Goal: Task Accomplishment & Management: Complete application form

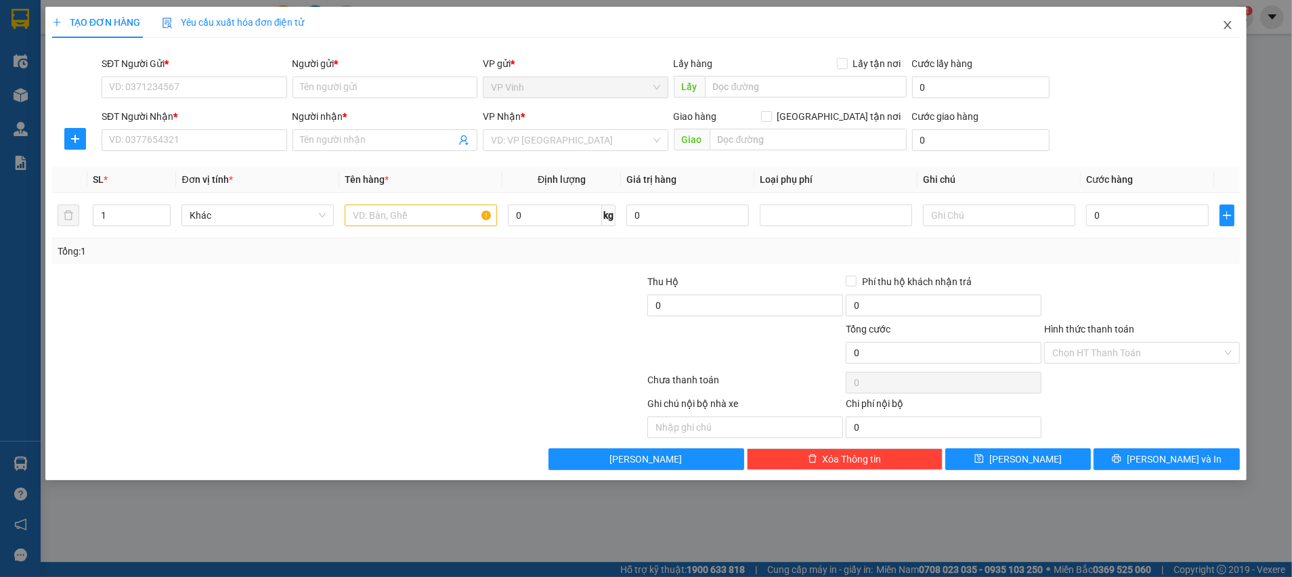
click at [1243, 30] on span "Close" at bounding box center [1227, 26] width 38 height 38
click at [1229, 29] on div "Kết quả tìm kiếm ( 136 ) Bộ lọc Ngày tạo đơn gần nhất Mã ĐH Trạng thái Món hàng…" at bounding box center [646, 17] width 1292 height 34
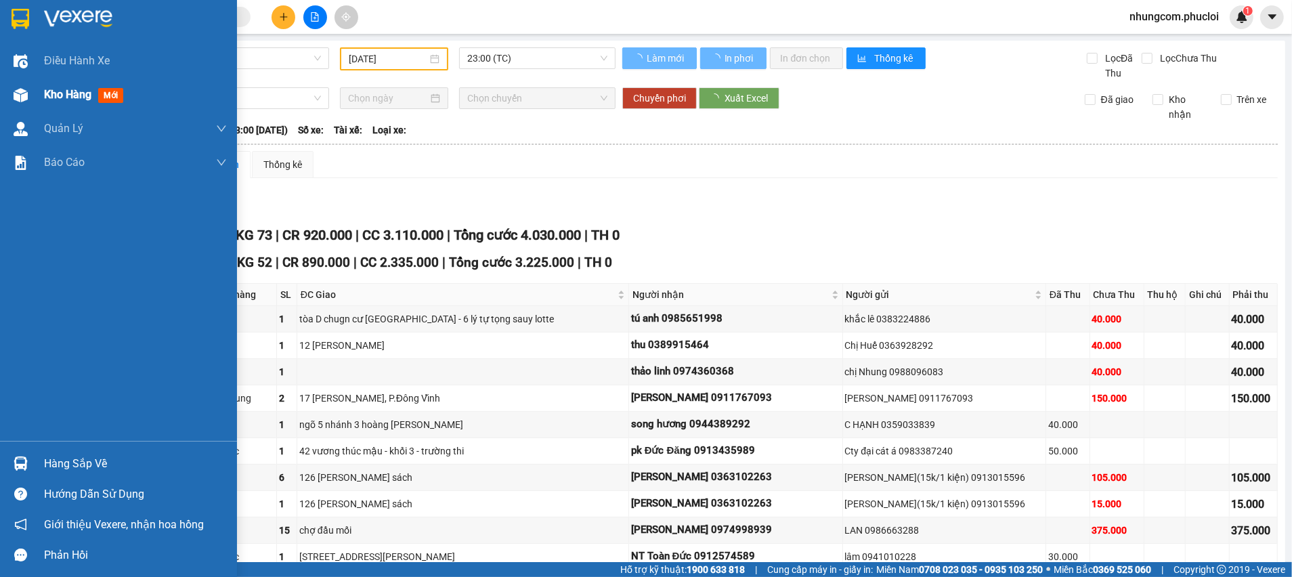
click at [13, 105] on div at bounding box center [21, 95] width 24 height 24
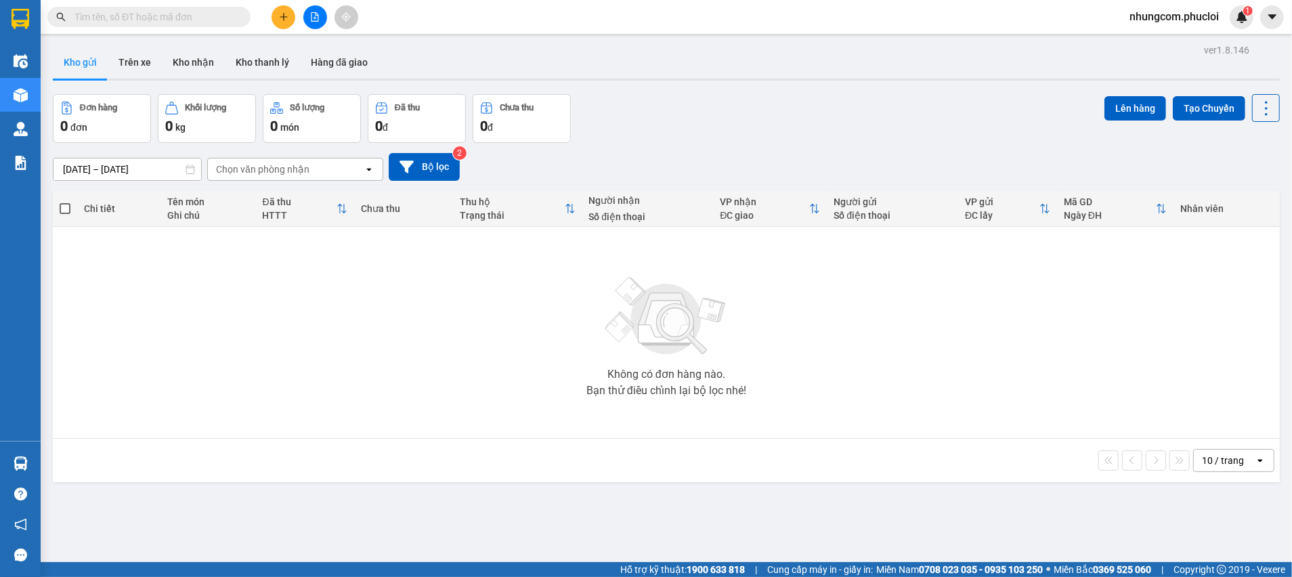
click at [693, 141] on div "Đơn hàng 0 đơn Khối lượng 0 kg Số lượng 0 món Đã thu 0 đ Chưa thu 0 đ Lên hàng …" at bounding box center [666, 118] width 1227 height 49
click at [140, 16] on input "text" at bounding box center [154, 16] width 160 height 15
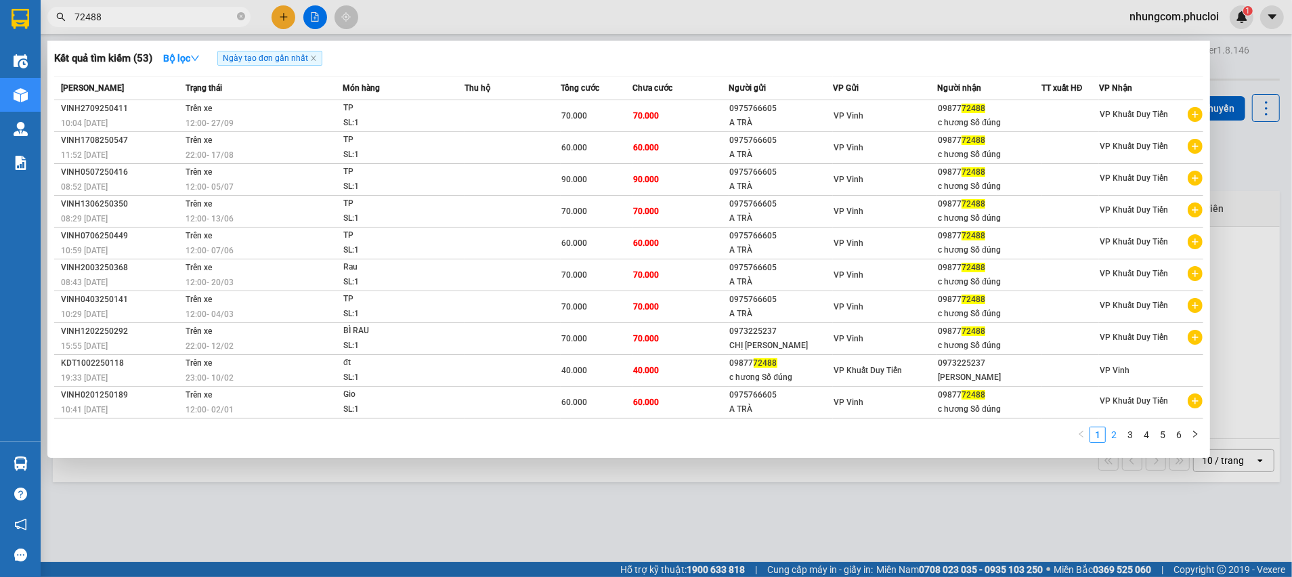
type input "72488"
click at [1110, 439] on link "2" at bounding box center [1113, 434] width 15 height 15
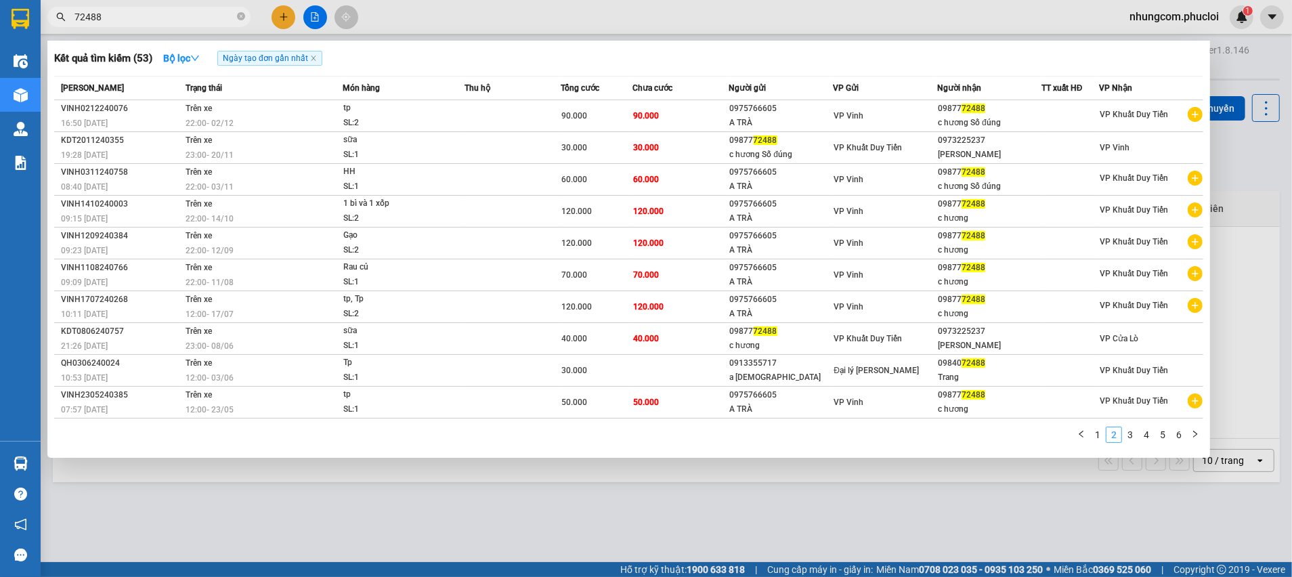
click at [1111, 439] on link "2" at bounding box center [1113, 434] width 15 height 15
click at [1120, 434] on link "2" at bounding box center [1113, 434] width 15 height 15
click at [1127, 439] on link "3" at bounding box center [1129, 434] width 15 height 15
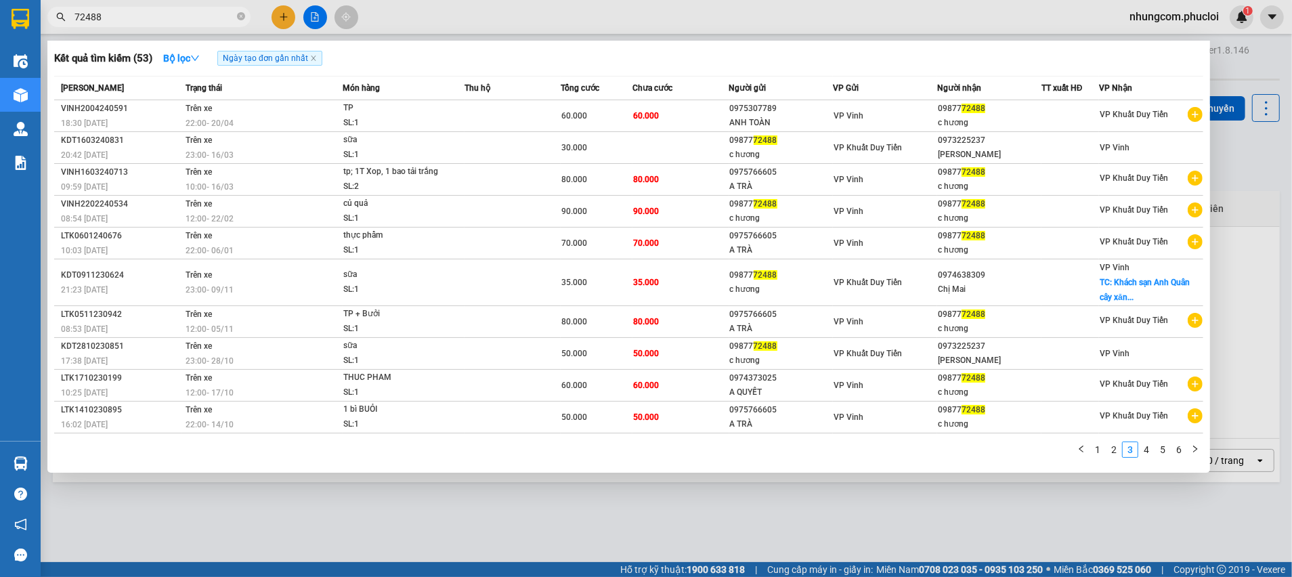
click at [1235, 53] on div at bounding box center [646, 288] width 1292 height 577
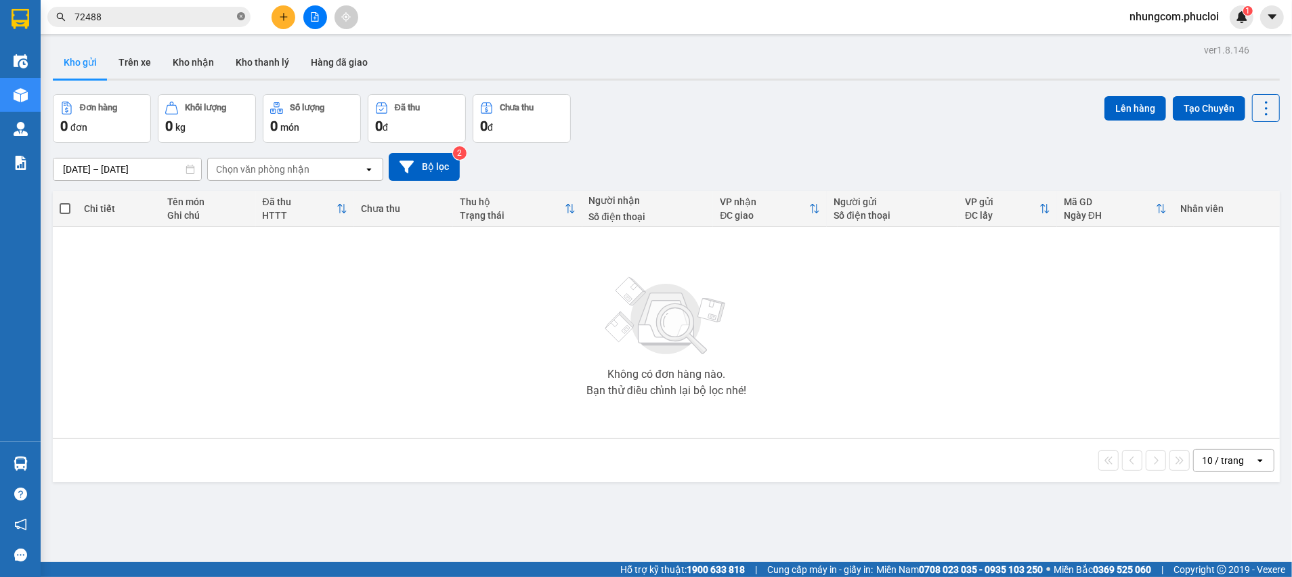
click at [238, 16] on icon "close-circle" at bounding box center [241, 16] width 8 height 8
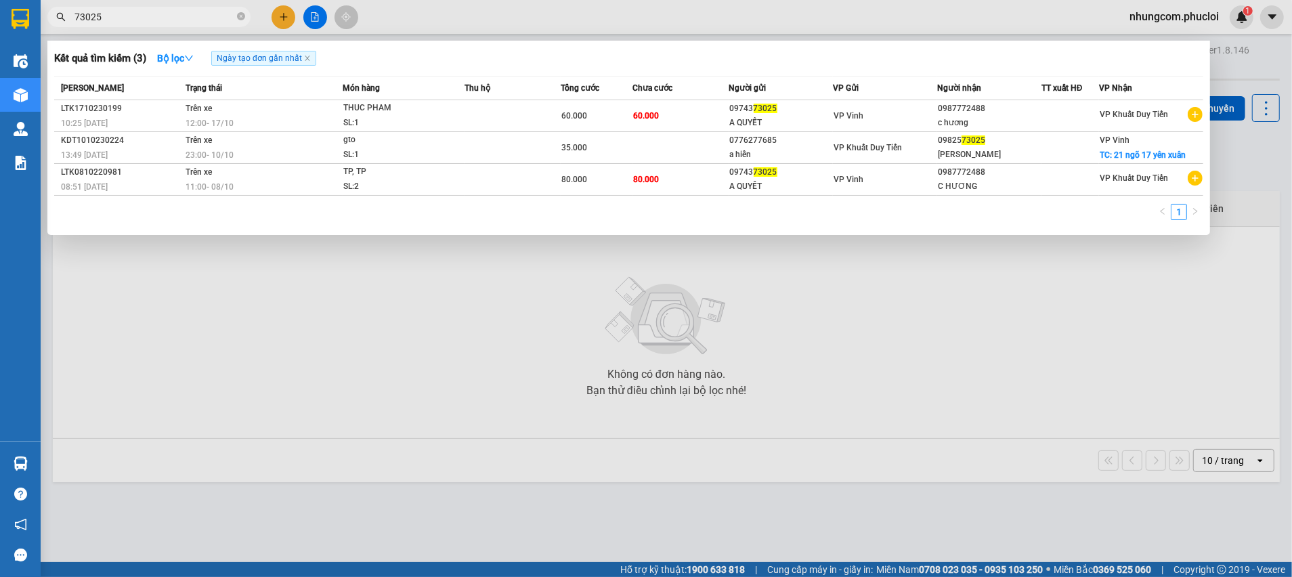
type input "73025"
click at [891, 328] on div at bounding box center [646, 288] width 1292 height 577
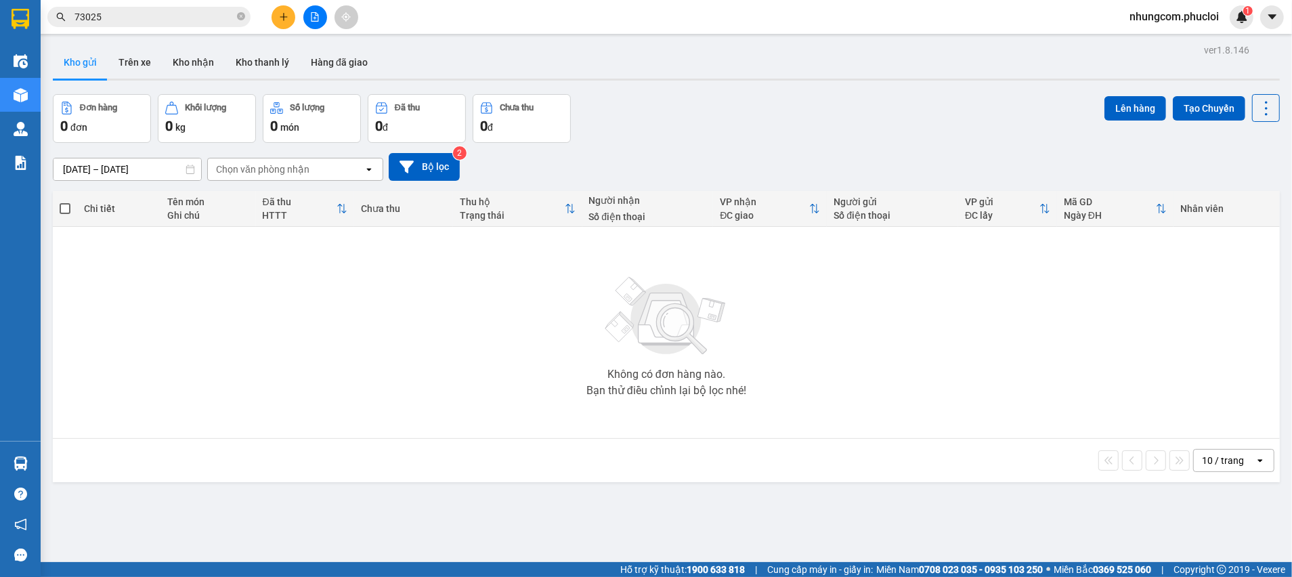
click at [772, 130] on div "Đơn hàng 0 đơn Khối lượng 0 kg Số lượng 0 món Đã thu 0 đ Chưa thu 0 đ Lên hàng …" at bounding box center [666, 118] width 1227 height 49
click at [242, 20] on icon "close-circle" at bounding box center [241, 16] width 8 height 8
click at [780, 115] on div "Đơn hàng 0 đơn Khối lượng 0 kg Số lượng 0 món Đã thu 0 đ Chưa thu 0 đ Lên hàng …" at bounding box center [666, 118] width 1227 height 49
click at [217, 14] on input "text" at bounding box center [154, 16] width 160 height 15
click at [218, 20] on input "text" at bounding box center [154, 16] width 160 height 15
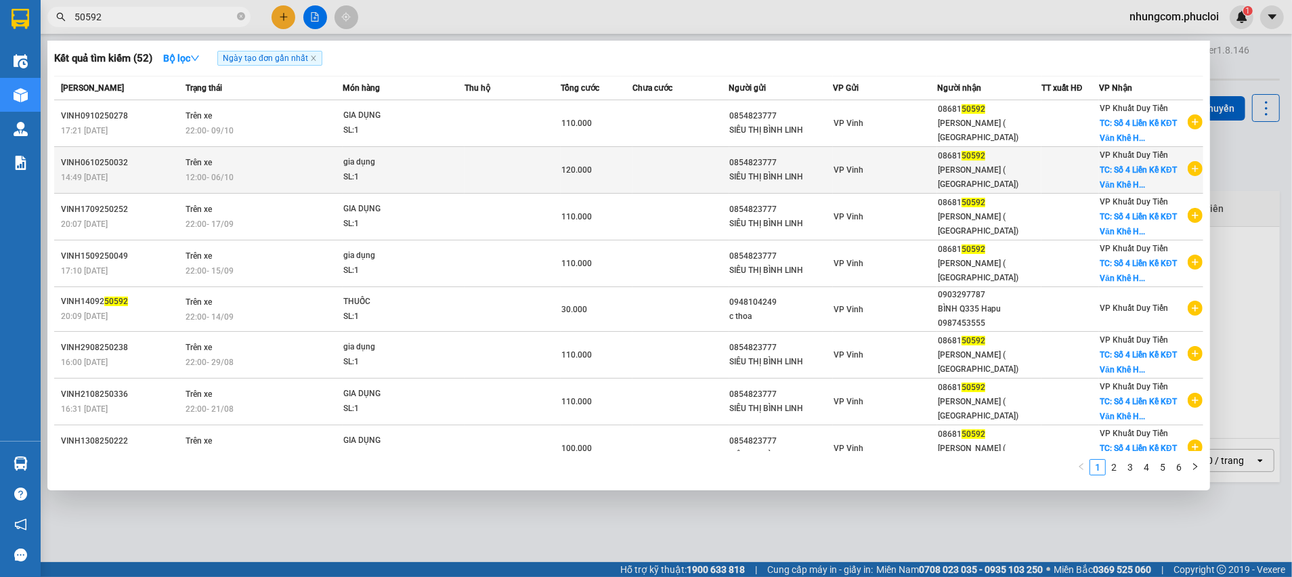
type input "50592"
click at [633, 172] on td at bounding box center [680, 170] width 96 height 47
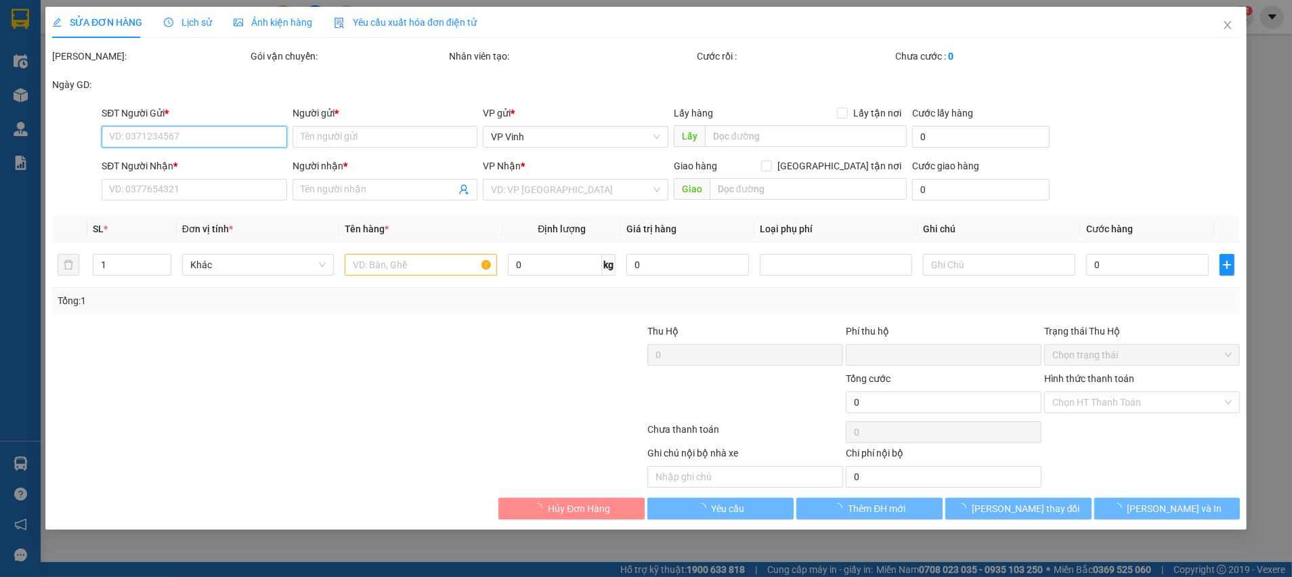
type input "0854823777"
type input "SIÊU THỊ BÌNH LINH"
type input "0868150592"
type input "THANH VT ( MINH HOUSE)"
checkbox input "true"
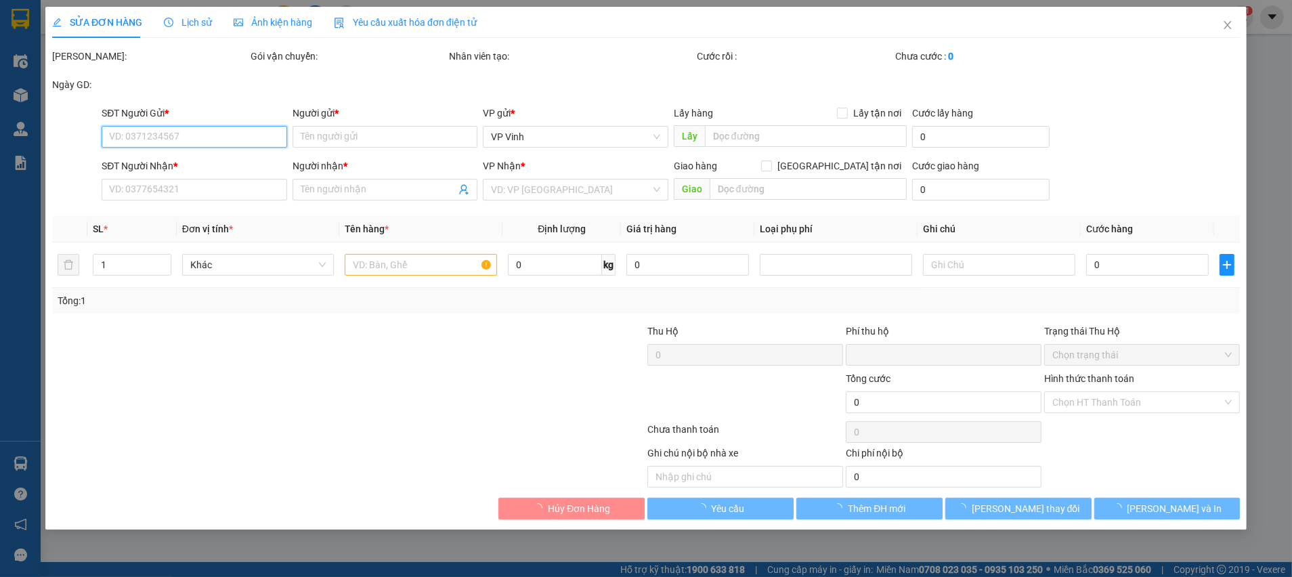
type input "Số 4 Liền Kề KĐT Văn Khê Hà Đông"
type input "0"
type input "120.000"
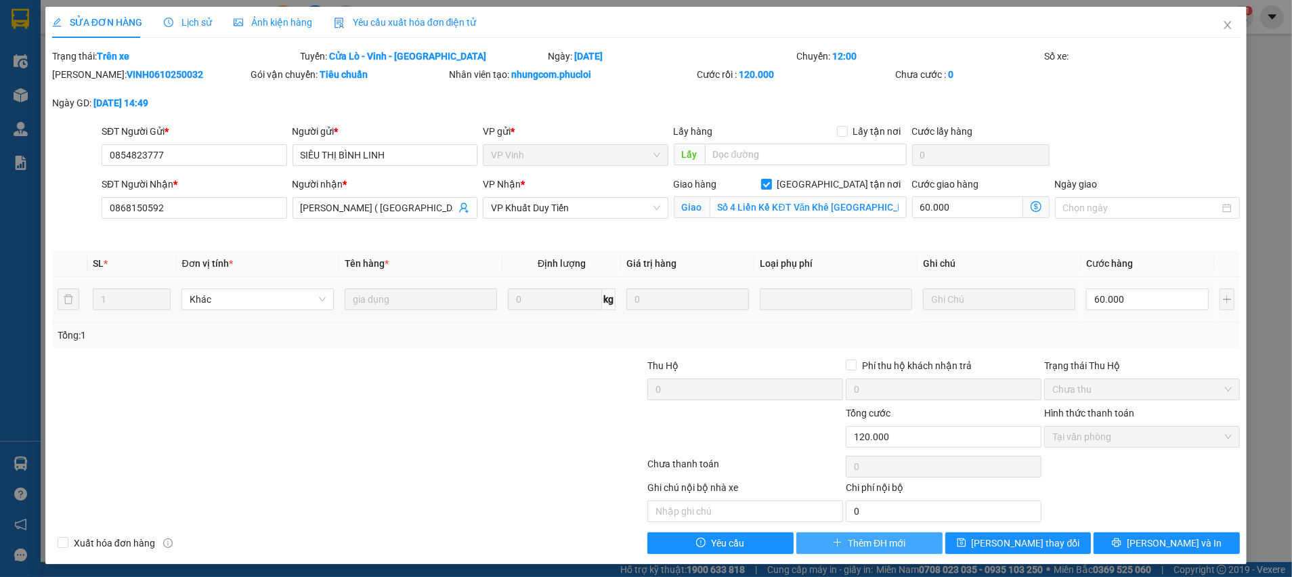
click at [847, 542] on span "Thêm ĐH mới" at bounding box center [876, 542] width 58 height 15
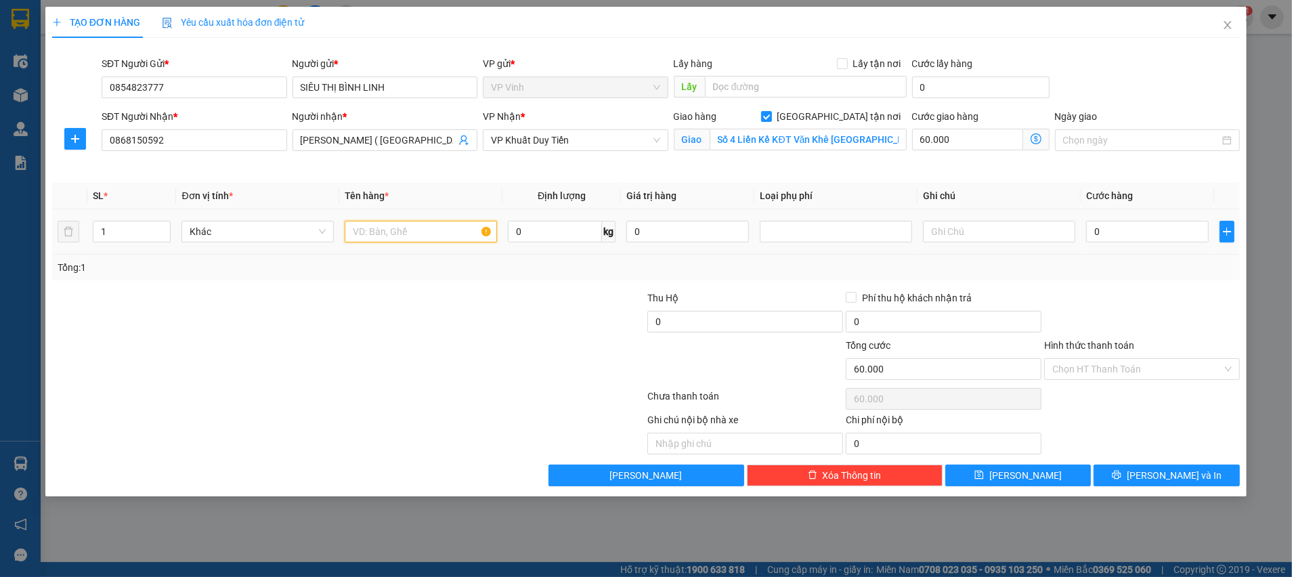
click at [393, 233] on input "text" at bounding box center [421, 232] width 152 height 22
type input "gia dụng"
click at [1117, 236] on input "0" at bounding box center [1147, 232] width 123 height 22
type input "6"
type input "60.006"
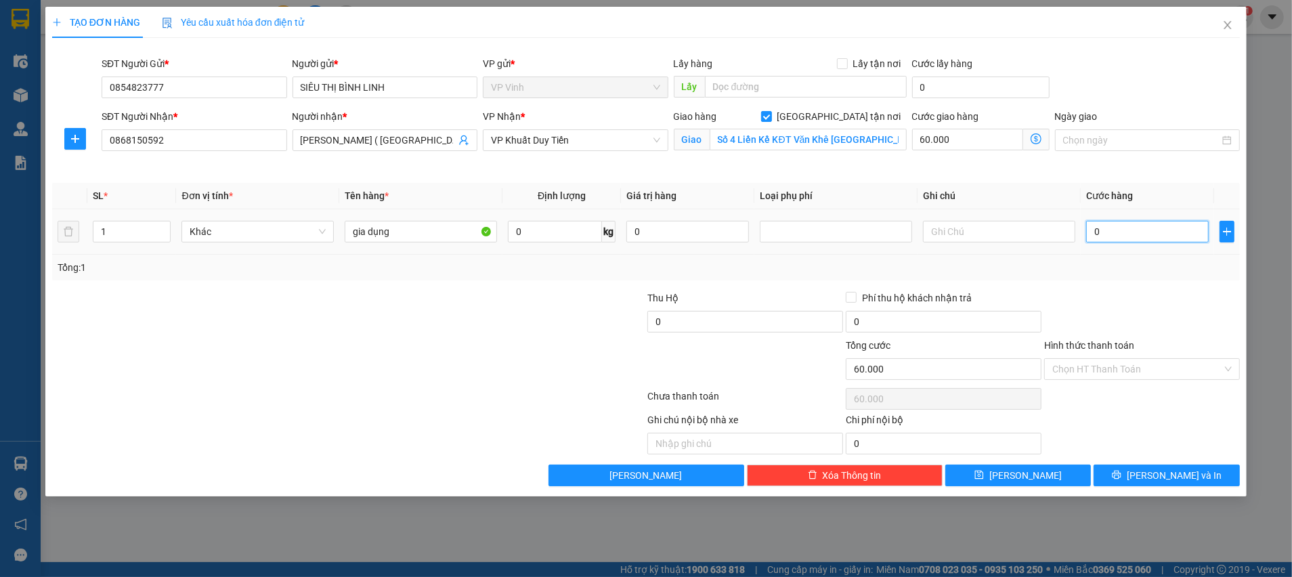
type input "60.006"
type input "60"
type input "60.060"
type input "60.000"
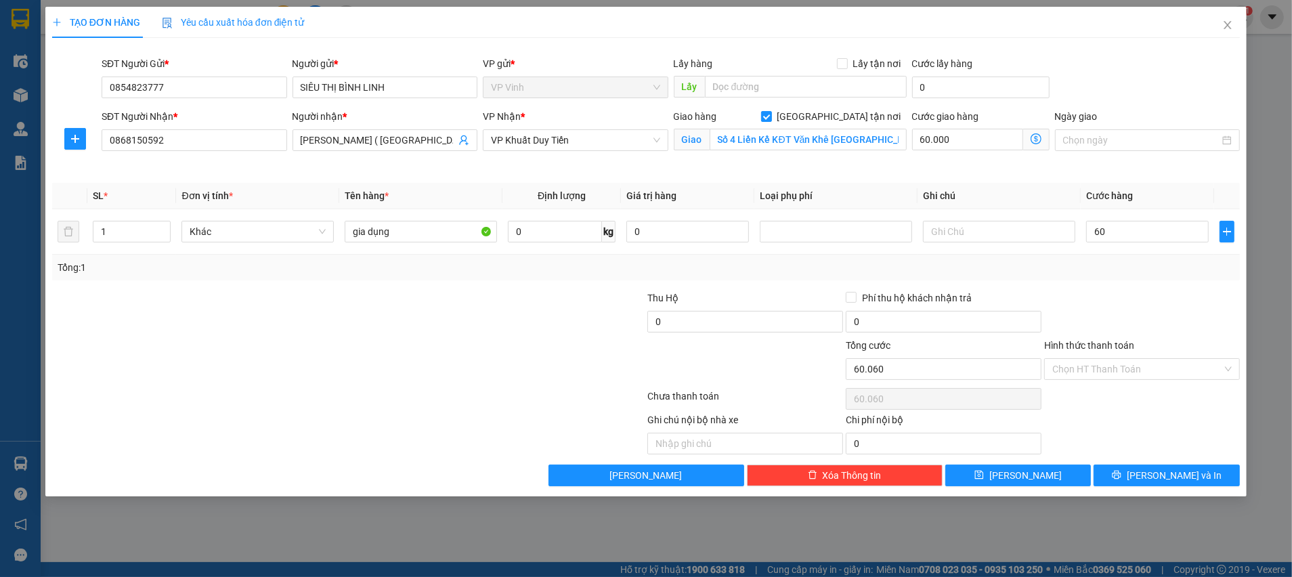
type input "120.000"
click at [1115, 300] on div at bounding box center [1141, 313] width 198 height 47
click at [1116, 378] on input "Hình thức thanh toán" at bounding box center [1137, 369] width 170 height 20
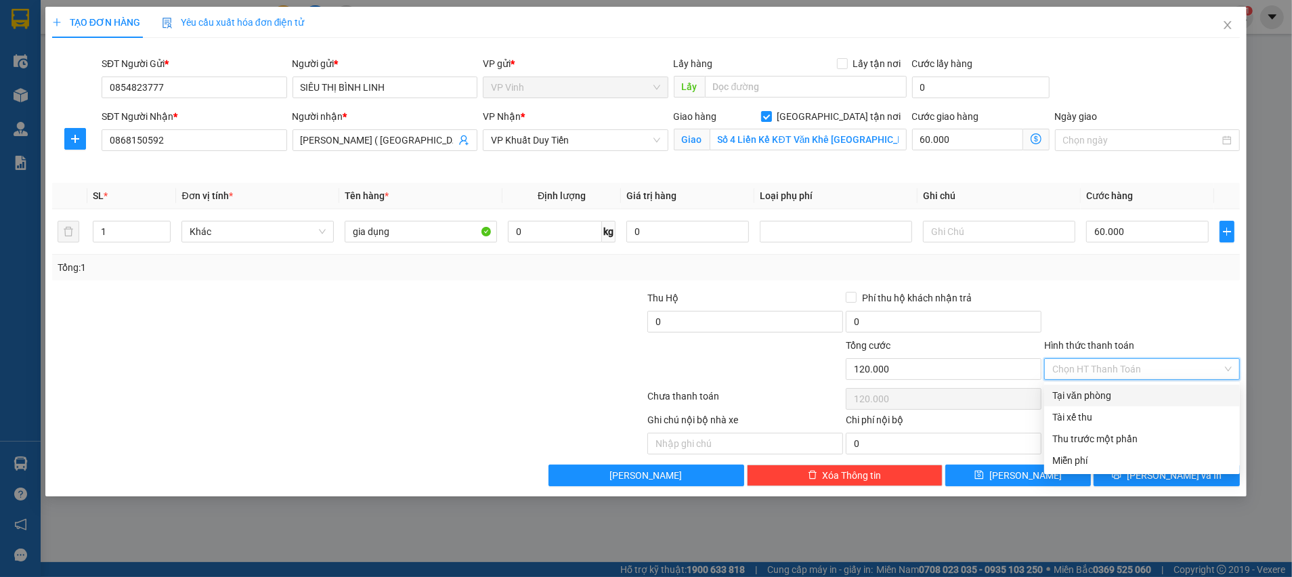
click at [1115, 401] on div "Tại văn phòng" at bounding box center [1141, 395] width 179 height 15
type input "0"
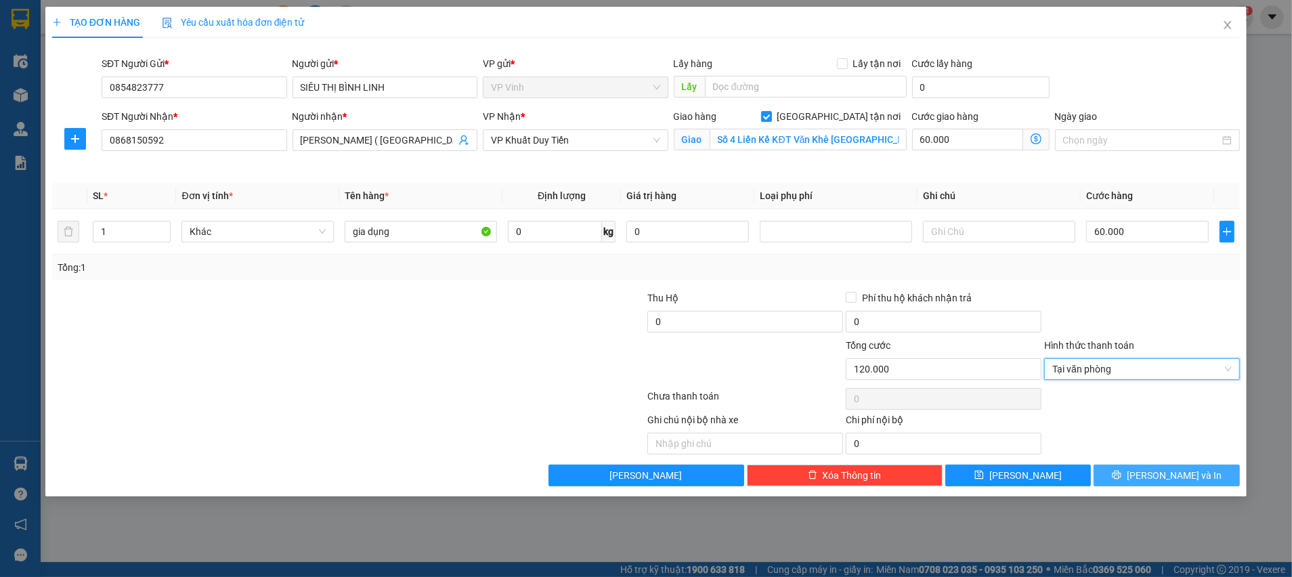
click at [1134, 481] on button "Lưu và In" at bounding box center [1166, 475] width 146 height 22
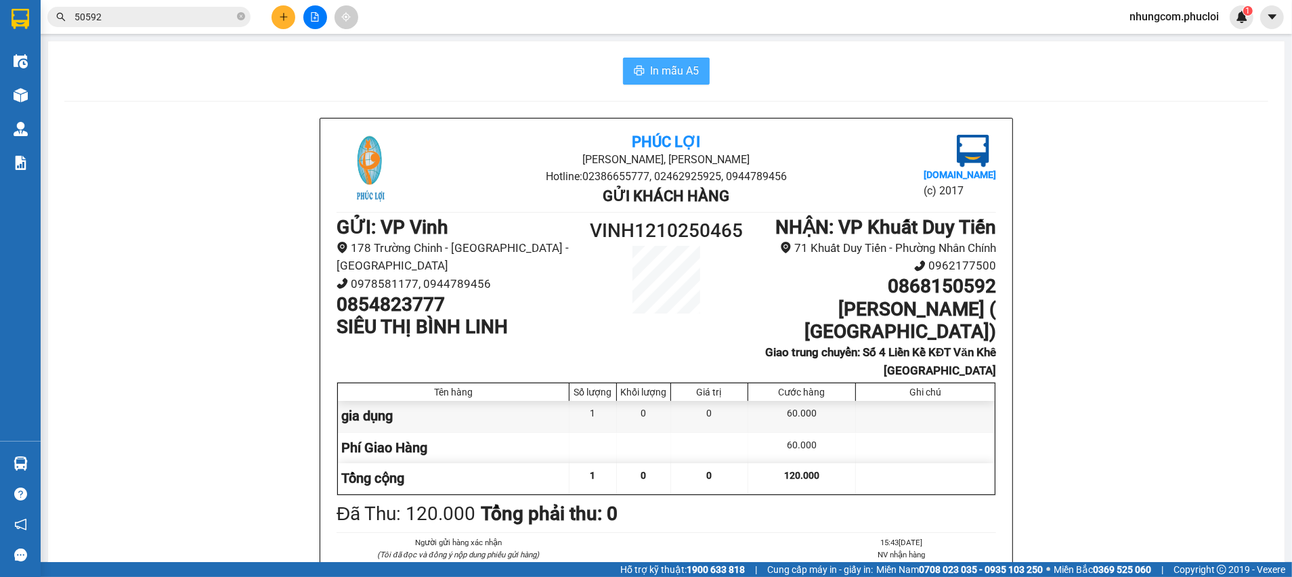
click at [659, 76] on span "In mẫu A5" at bounding box center [674, 70] width 49 height 17
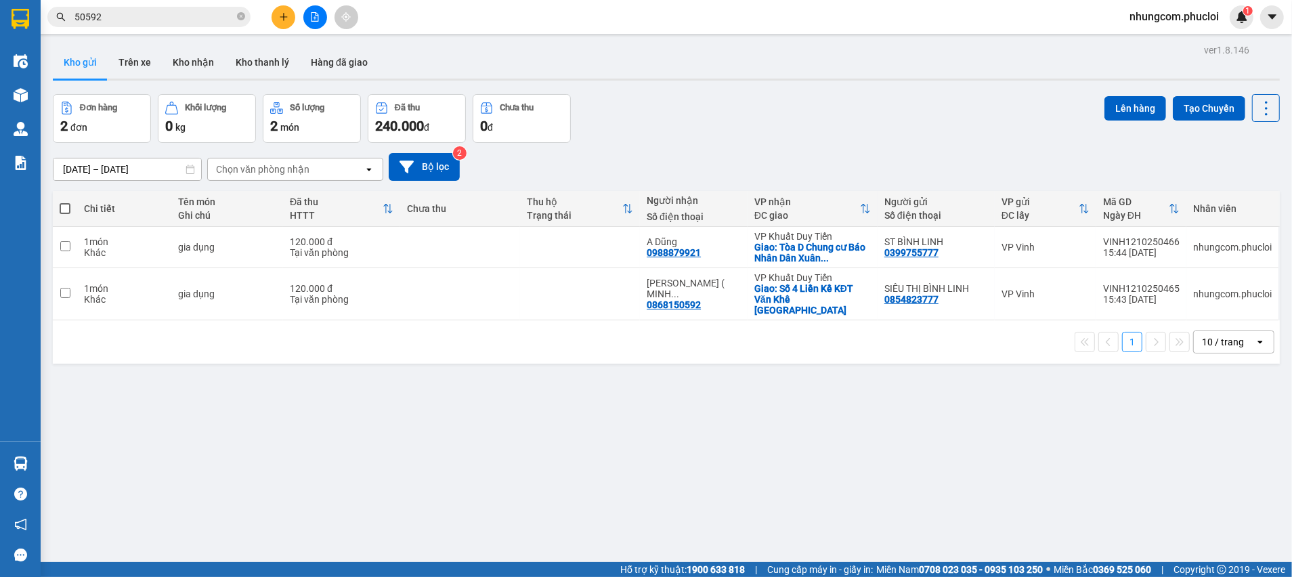
click at [866, 153] on div "08/10/2025 – 12/10/2025 Press the down arrow key to interact with the calendar …" at bounding box center [666, 167] width 1227 height 28
click at [360, 541] on div "ver 1.8.146 Kho gửi Trên xe Kho nhận Kho thanh lý Hàng đã giao Đơn hàng 2 đơn K…" at bounding box center [665, 329] width 1237 height 577
click at [380, 531] on div "ver 1.8.146 Kho gửi Trên xe Kho nhận Kho thanh lý Hàng đã giao Đơn hàng 2 đơn K…" at bounding box center [665, 329] width 1237 height 577
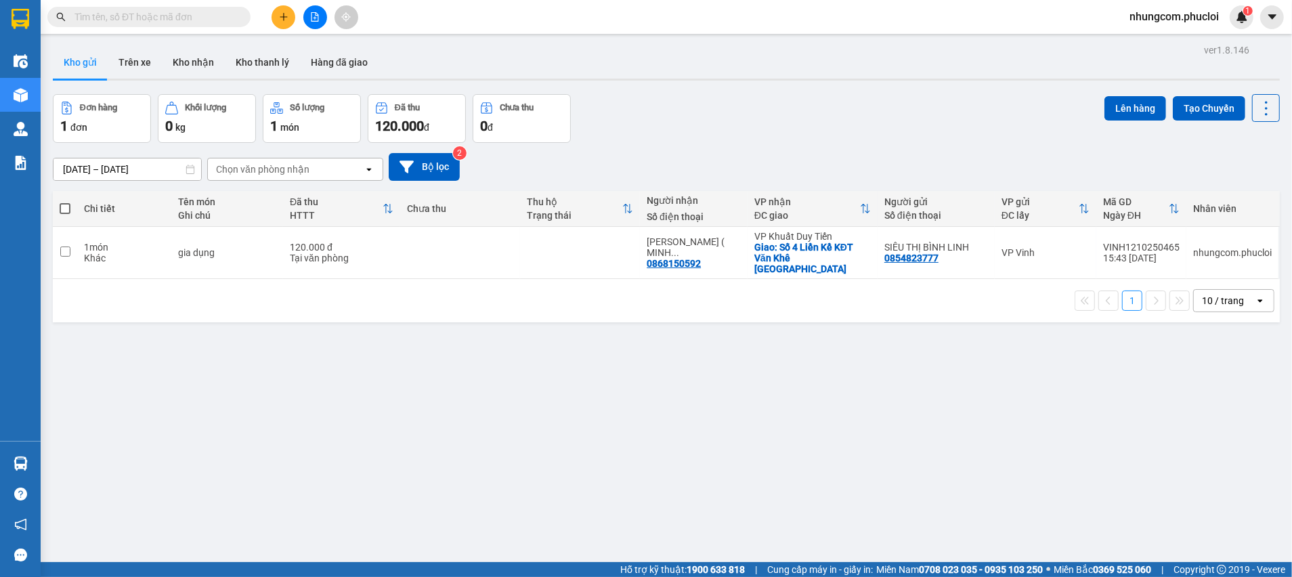
click at [223, 18] on input "text" at bounding box center [154, 16] width 160 height 15
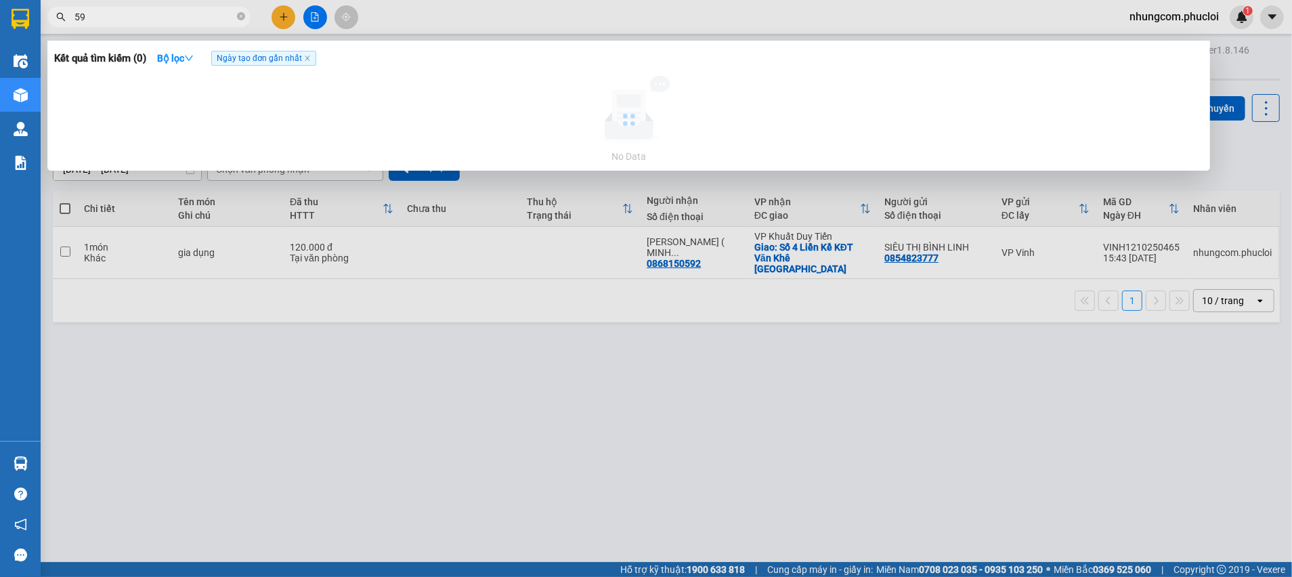
type input "5"
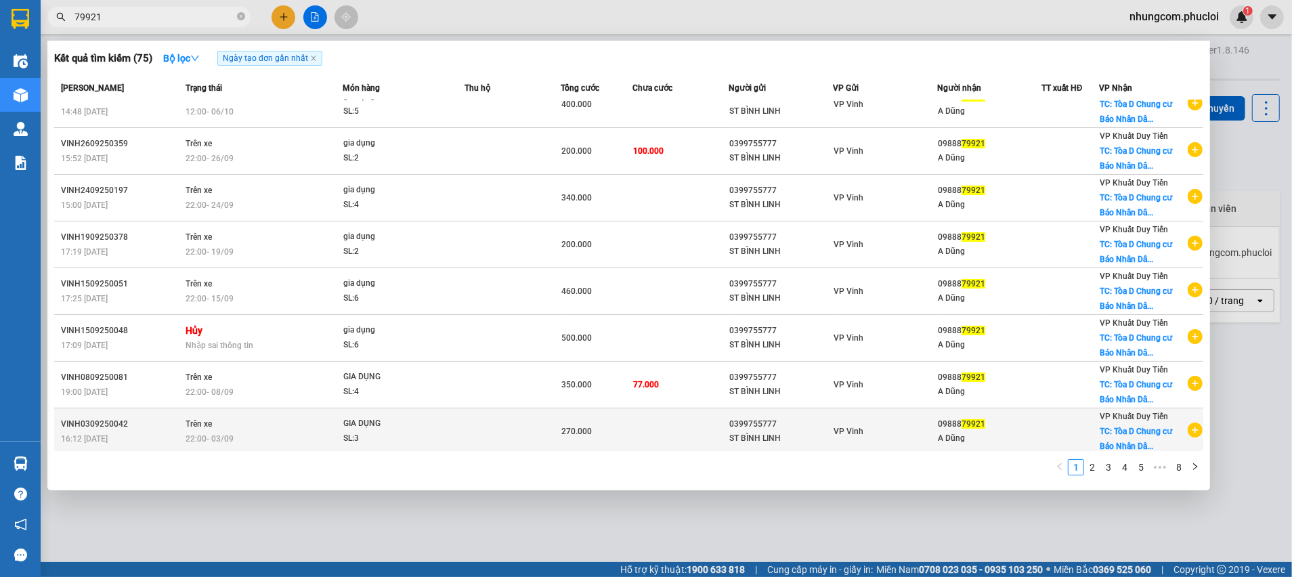
scroll to position [115, 0]
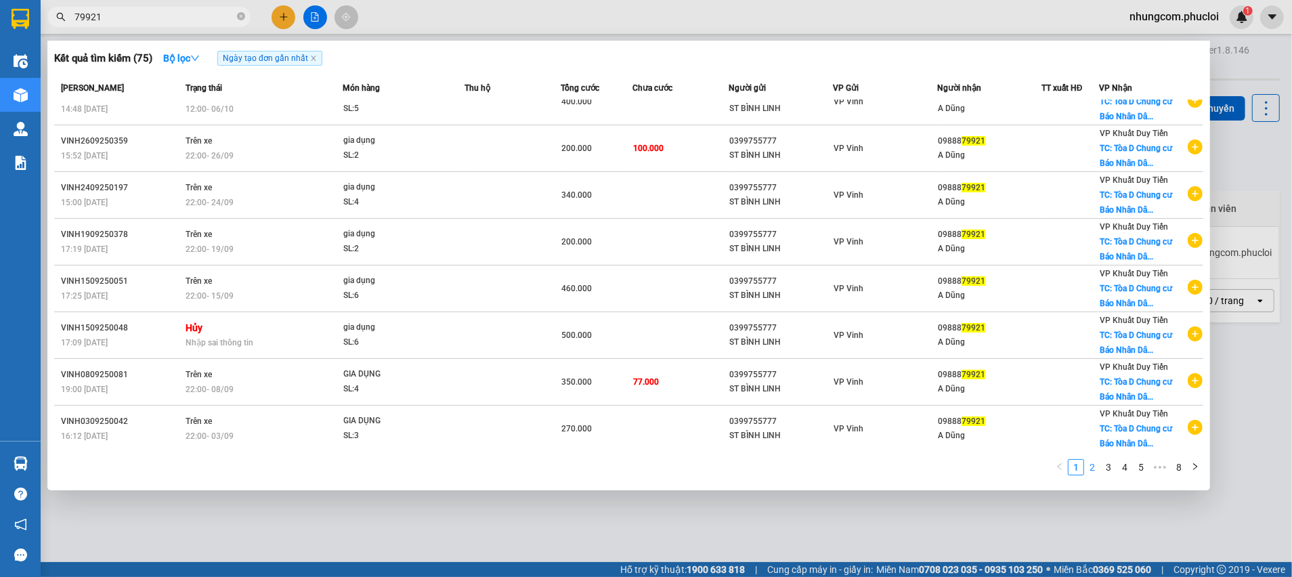
type input "79921"
click at [1093, 464] on link "2" at bounding box center [1091, 467] width 15 height 15
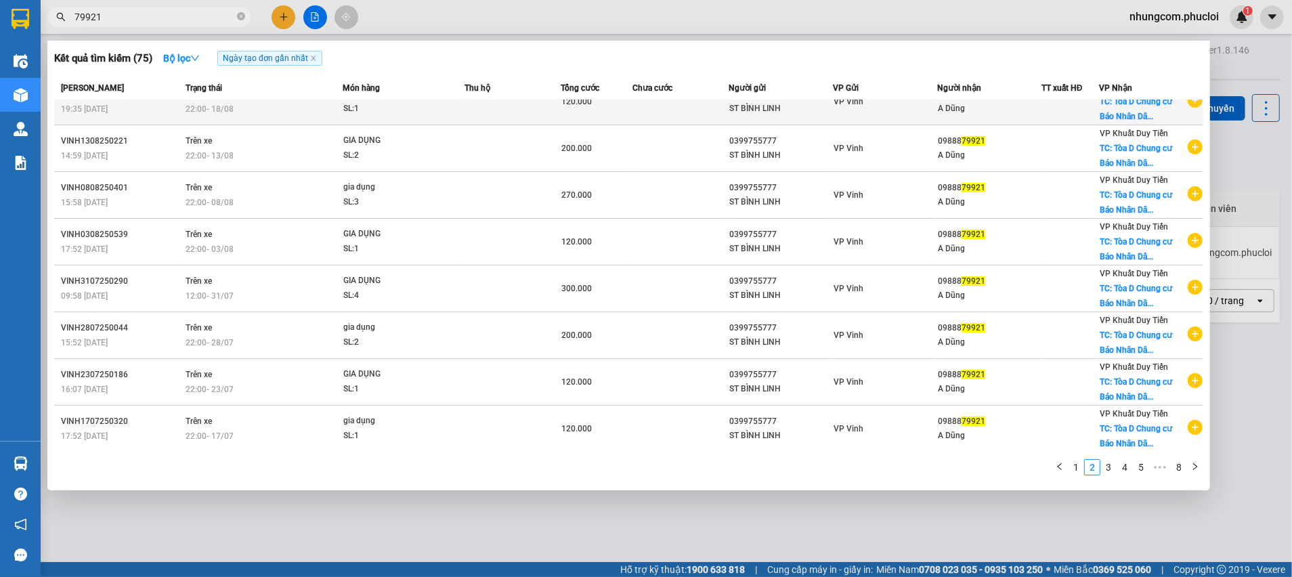
click at [632, 112] on td at bounding box center [680, 102] width 96 height 47
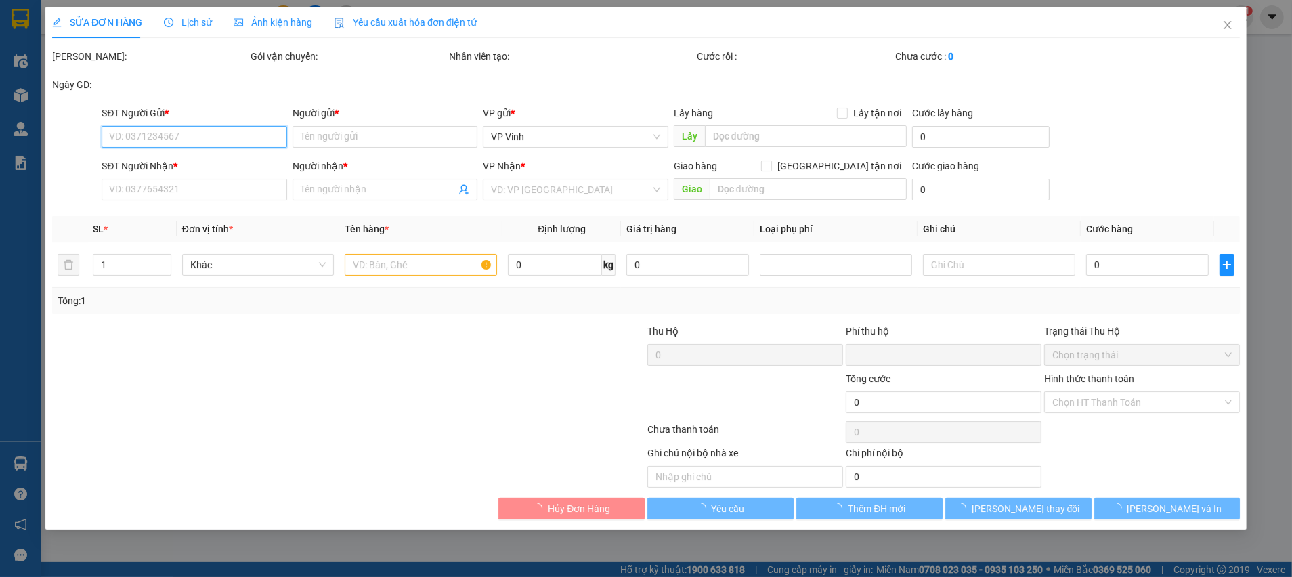
type input "0399755777"
type input "ST BÌNH LINH"
type input "0988879921"
type input "A Dũng"
checkbox input "true"
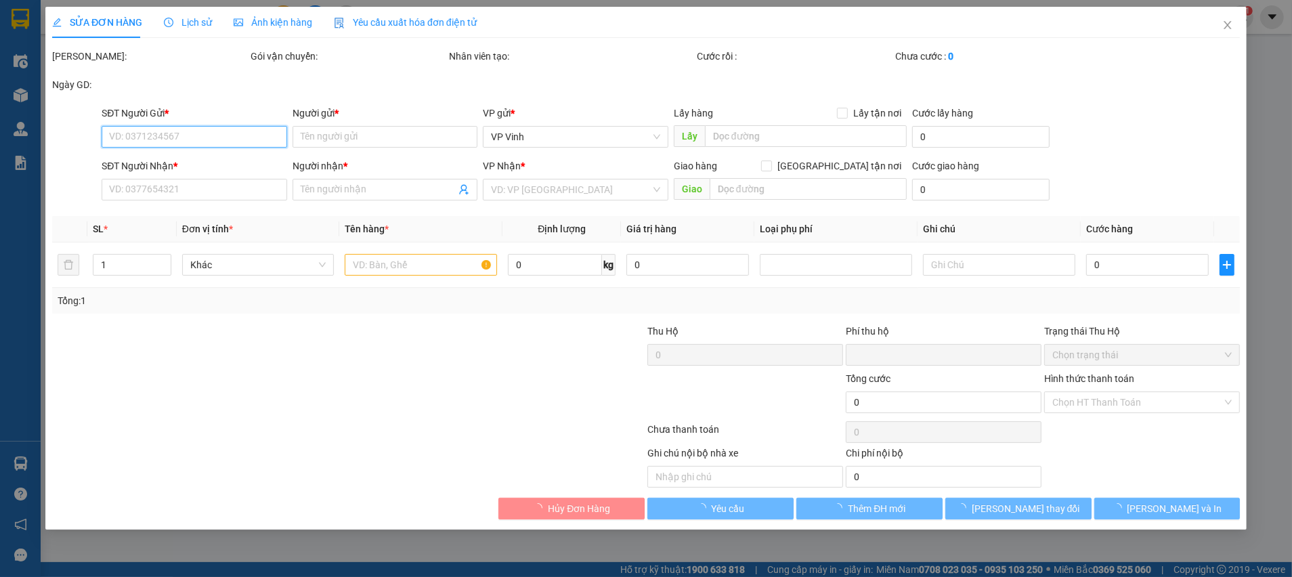
type input "Tòa D Chung cư Báo Nhân Dân Xuân Phương, Chung cư Báo Nhân dân, Xuân Phương, Từ…"
type input "0"
type input "120.000"
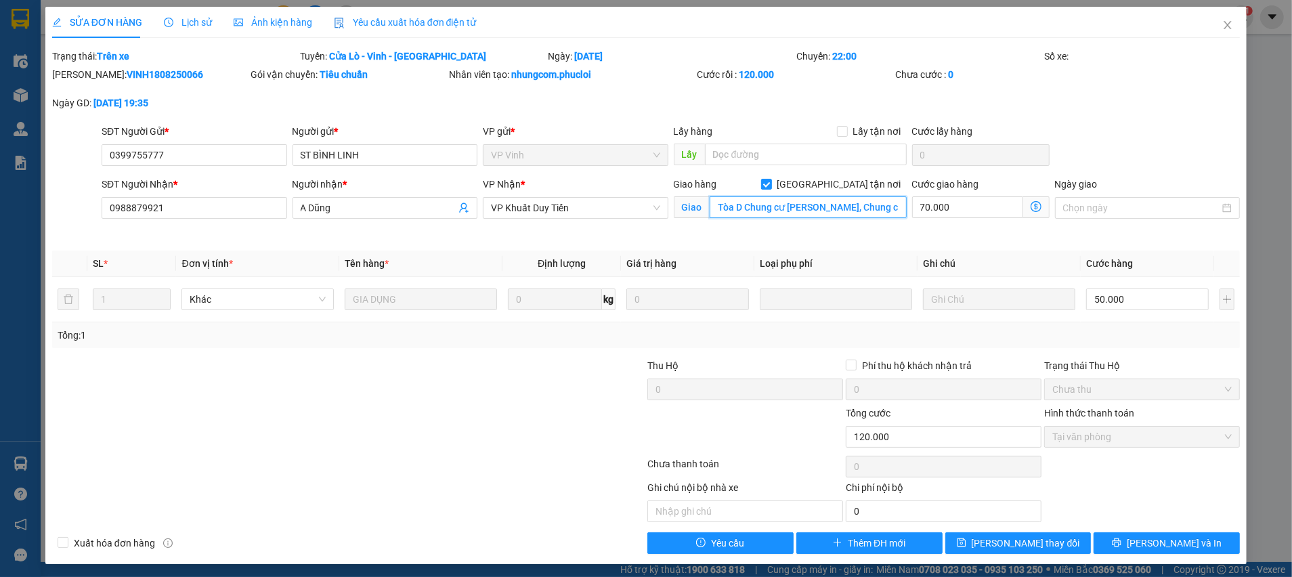
click at [854, 213] on input "Tòa D Chung cư Báo Nhân Dân Xuân Phương, Chung cư Báo Nhân dân, Xuân Phương, Từ…" at bounding box center [807, 207] width 197 height 22
click at [877, 543] on span "Thêm ĐH mới" at bounding box center [876, 542] width 58 height 15
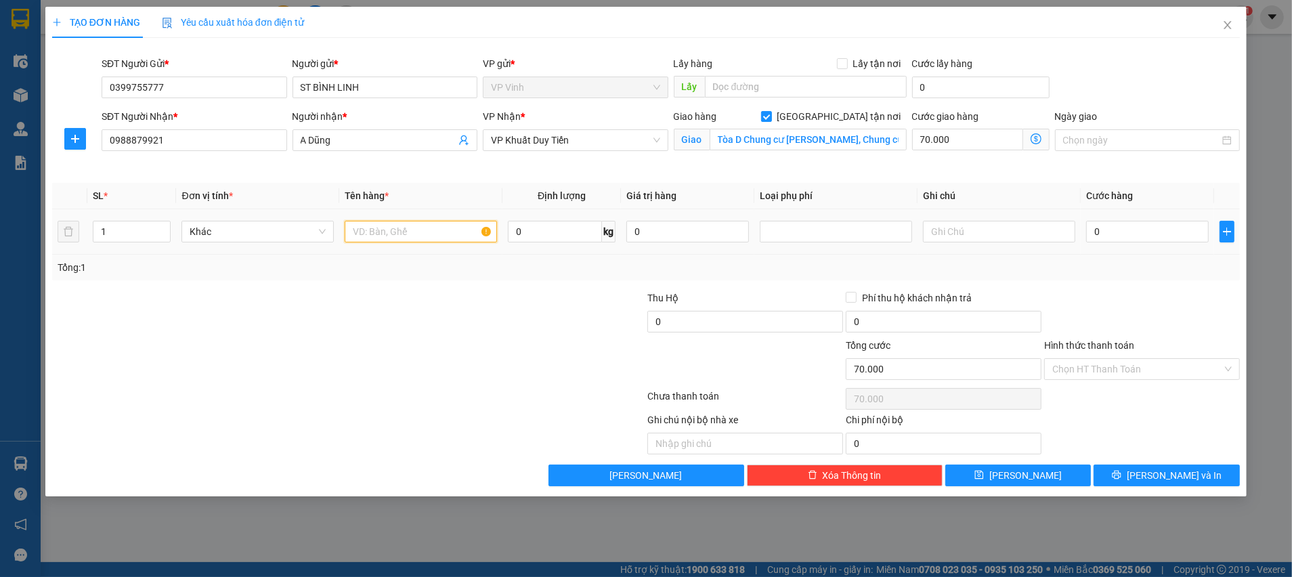
click at [423, 234] on input "text" at bounding box center [421, 232] width 152 height 22
type input "gia dụng"
click at [1190, 234] on input "0" at bounding box center [1147, 232] width 123 height 22
type input "5"
type input "70.005"
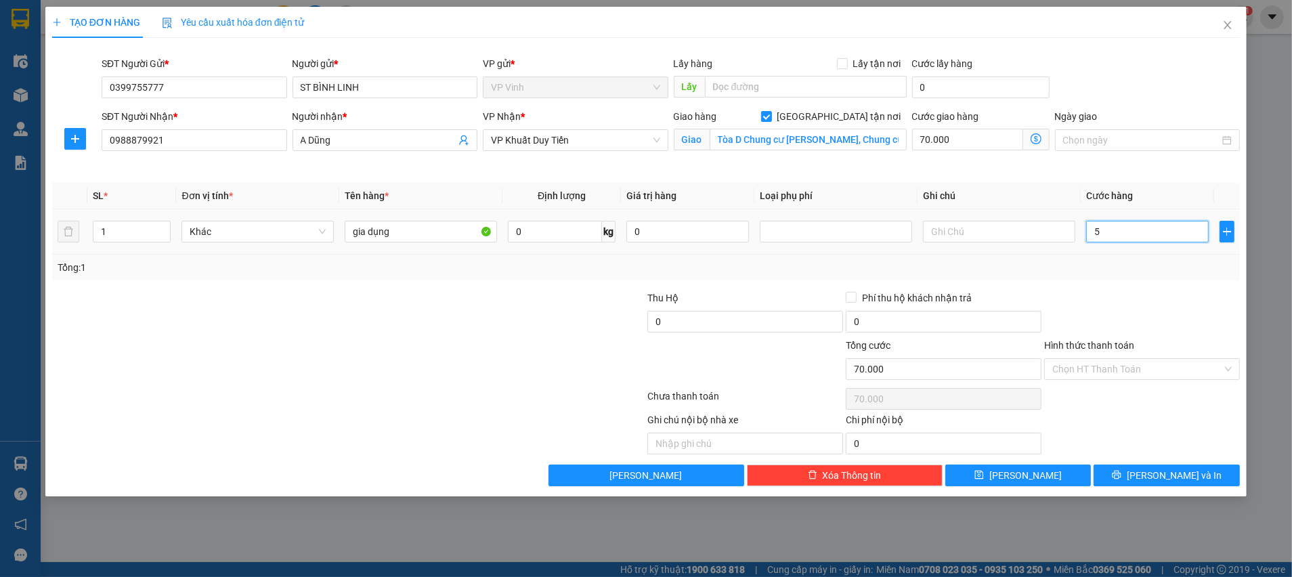
type input "70.005"
type input "50"
type input "70.050"
type input "50.000"
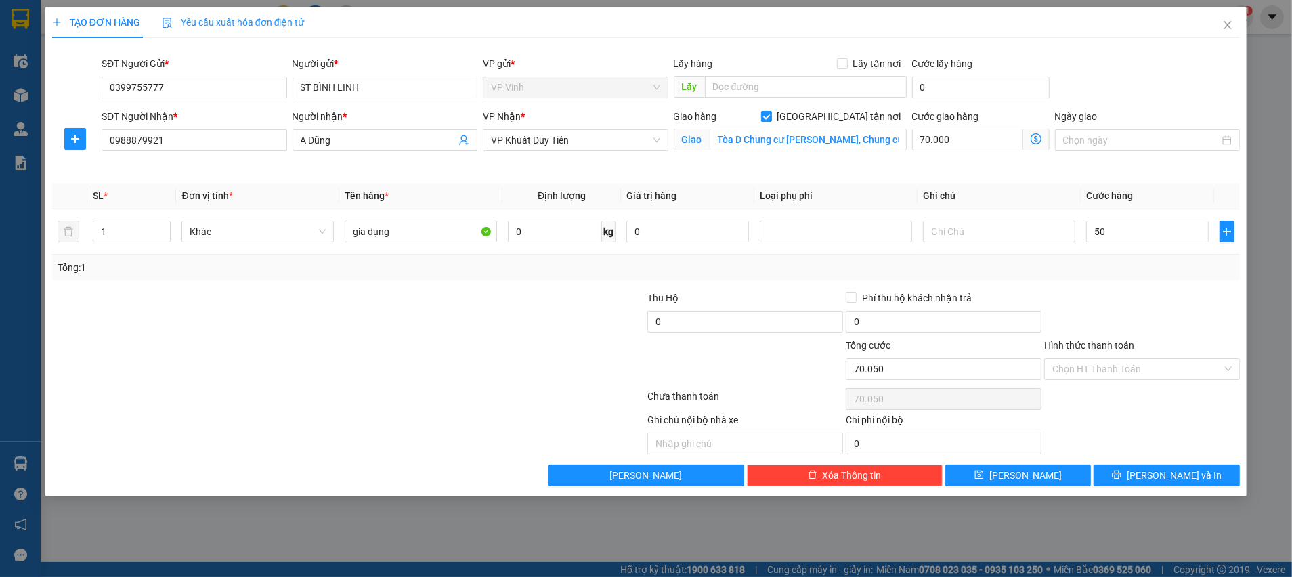
type input "120.000"
click at [1172, 282] on div "Transit Pickup Surcharge Ids Transit Deliver Surcharge Ids Transit Deliver Surc…" at bounding box center [645, 267] width 1187 height 437
click at [1111, 375] on input "Hình thức thanh toán" at bounding box center [1137, 369] width 170 height 20
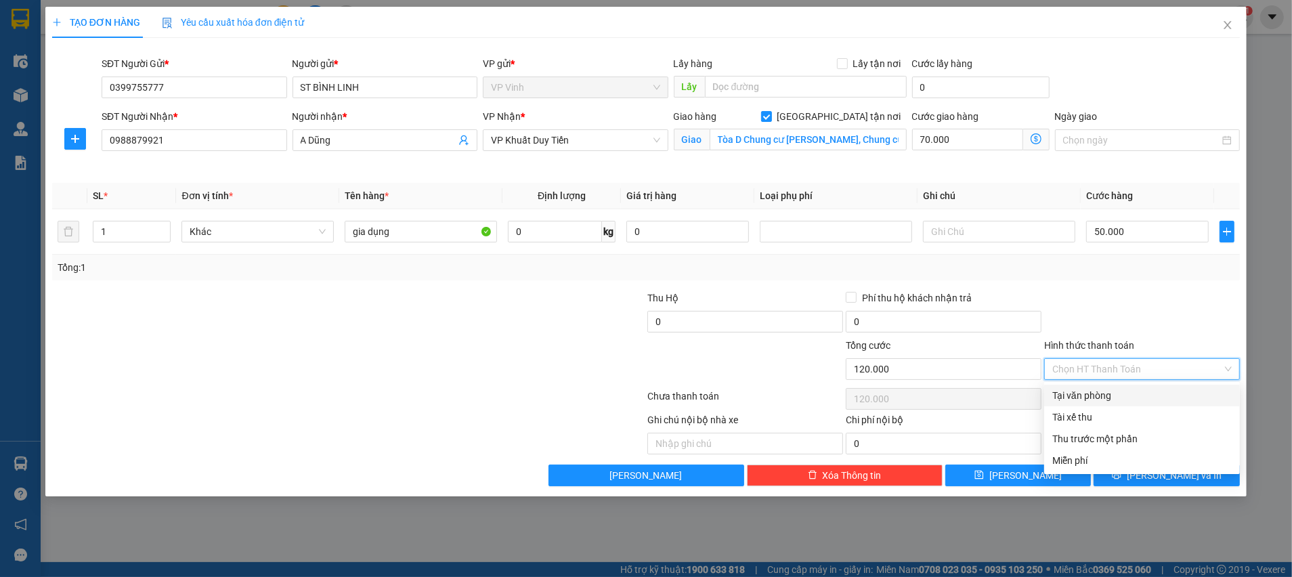
click at [1105, 391] on div "Tại văn phòng" at bounding box center [1141, 395] width 179 height 15
type input "0"
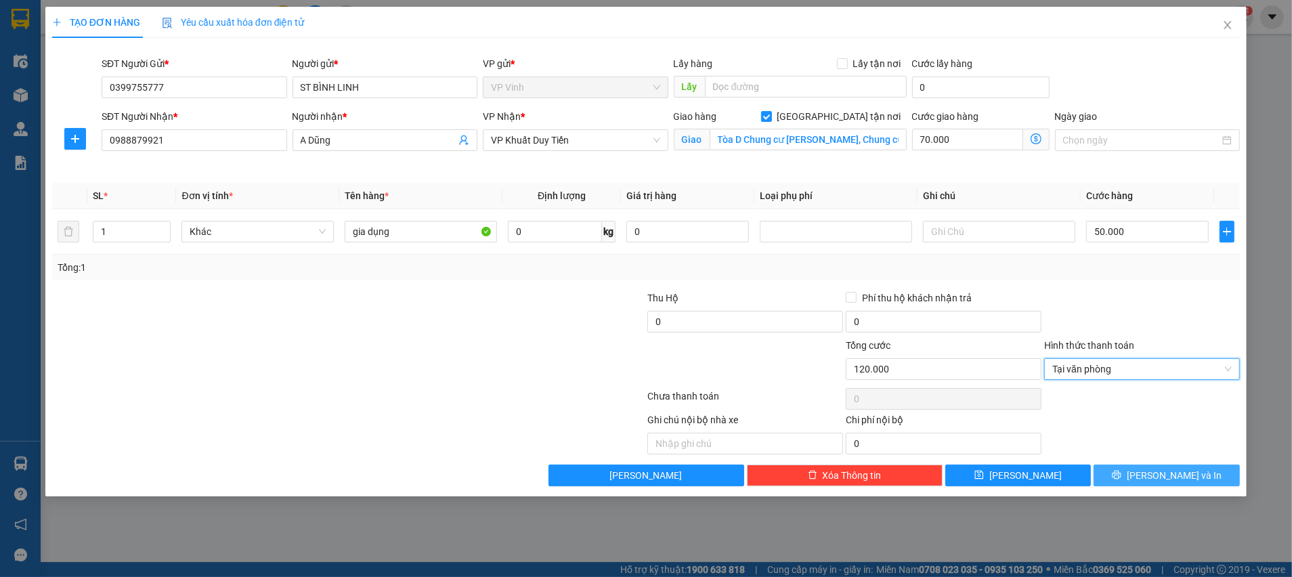
drag, startPoint x: 1132, startPoint y: 479, endPoint x: 1146, endPoint y: 487, distance: 16.0
click at [1133, 479] on button "[PERSON_NAME] và In" at bounding box center [1166, 475] width 146 height 22
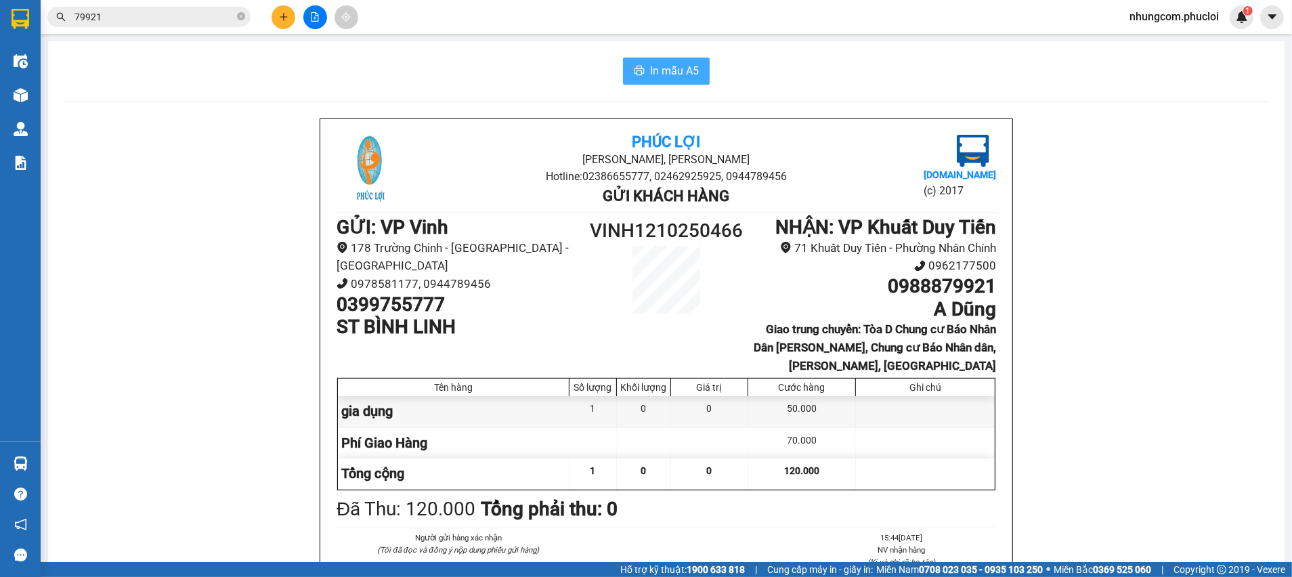
click at [659, 65] on span "In mẫu A5" at bounding box center [674, 70] width 49 height 17
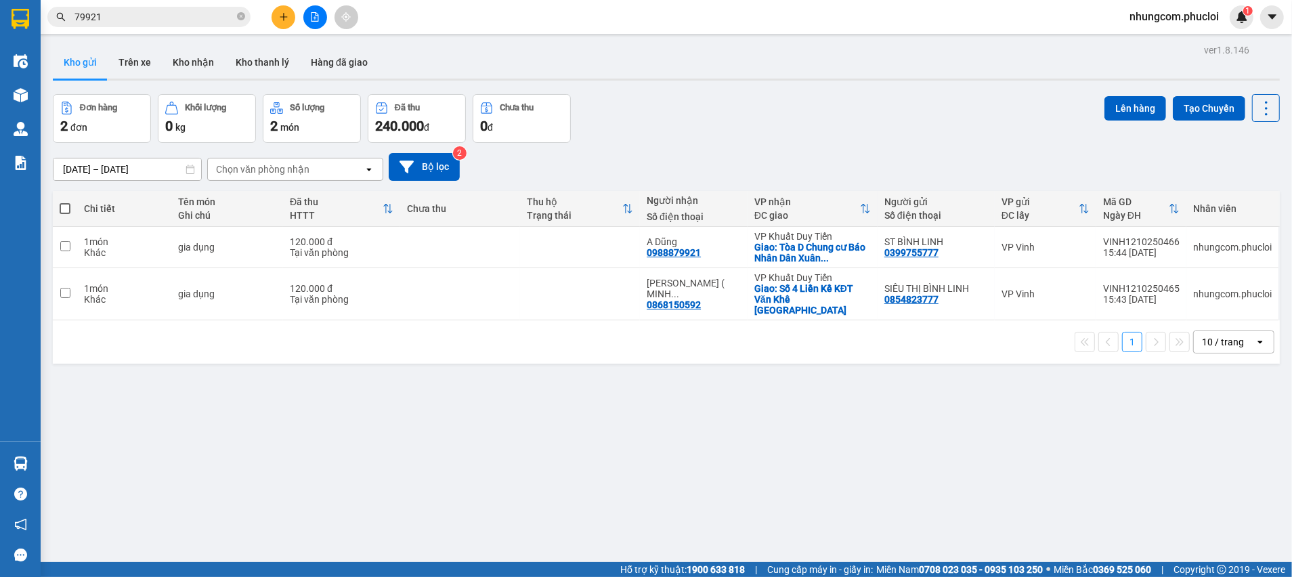
click at [953, 153] on div "08/10/2025 – 12/10/2025 Press the down arrow key to interact with the calendar …" at bounding box center [666, 167] width 1227 height 28
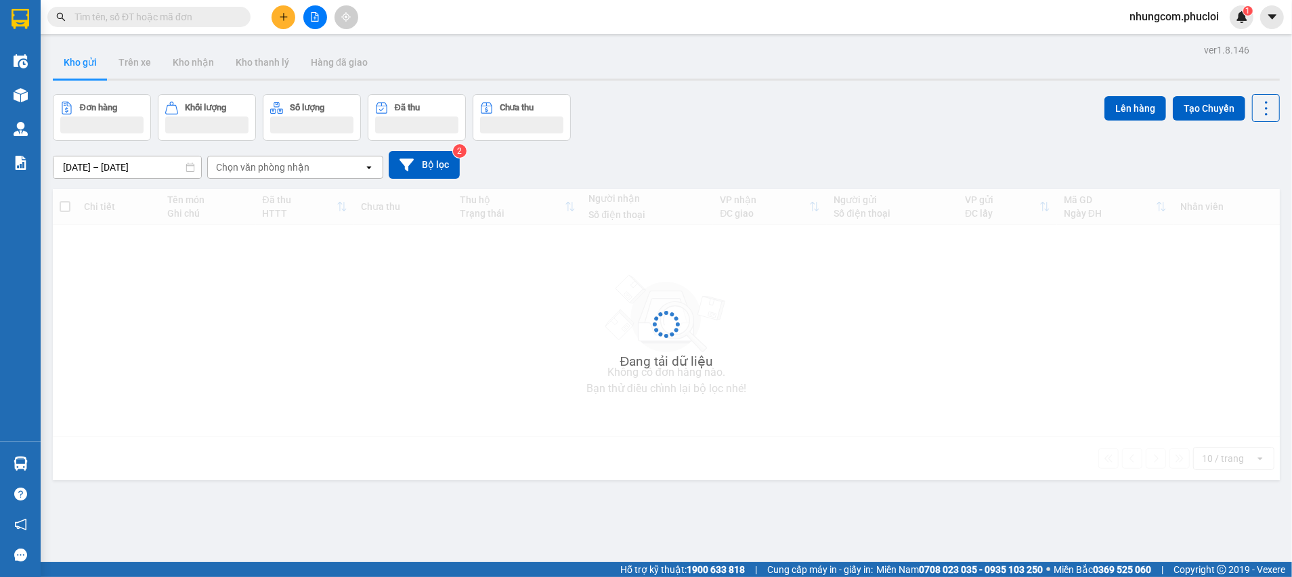
click at [223, 18] on input "text" at bounding box center [154, 16] width 160 height 15
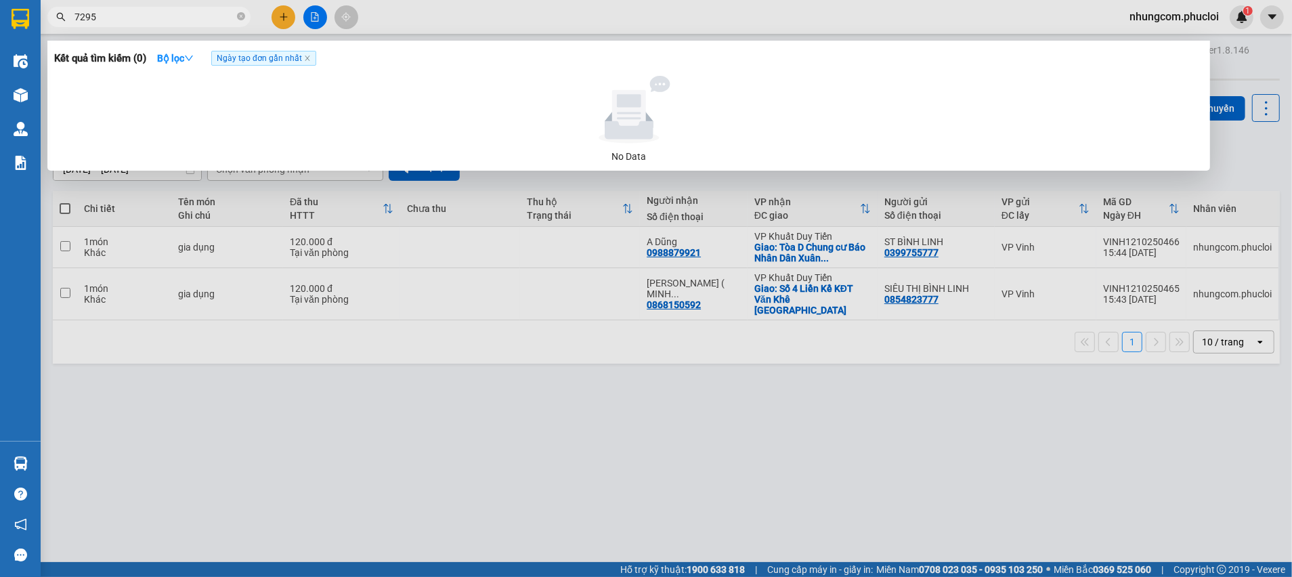
type input "72955"
click at [241, 16] on icon "close-circle" at bounding box center [241, 16] width 8 height 8
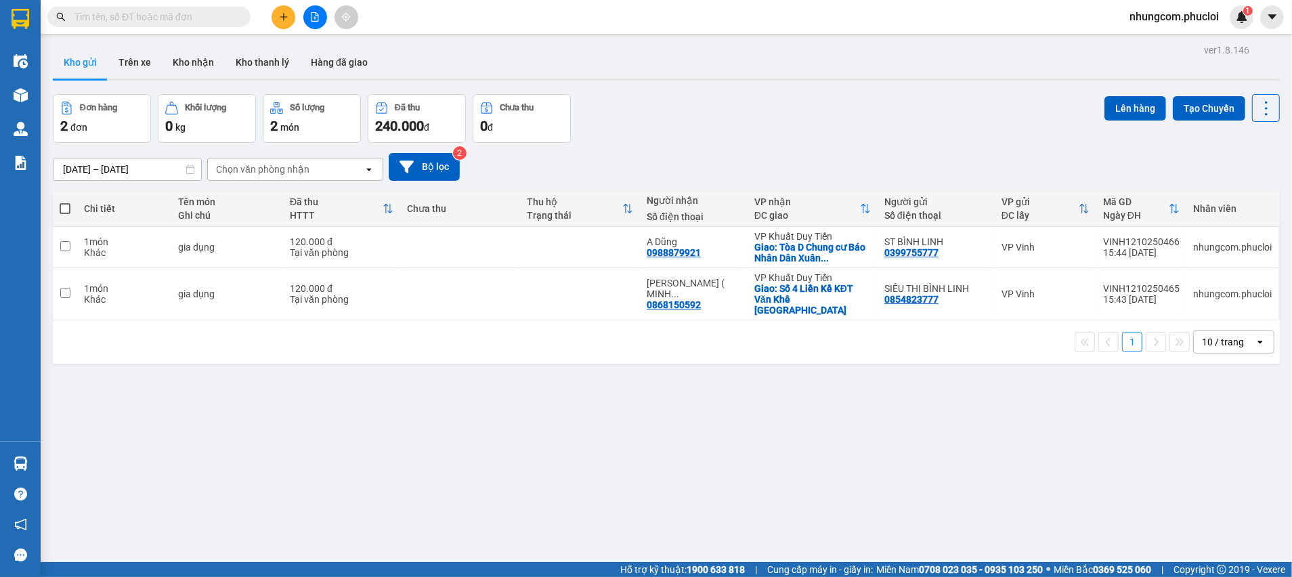
click at [229, 19] on input "text" at bounding box center [154, 16] width 160 height 15
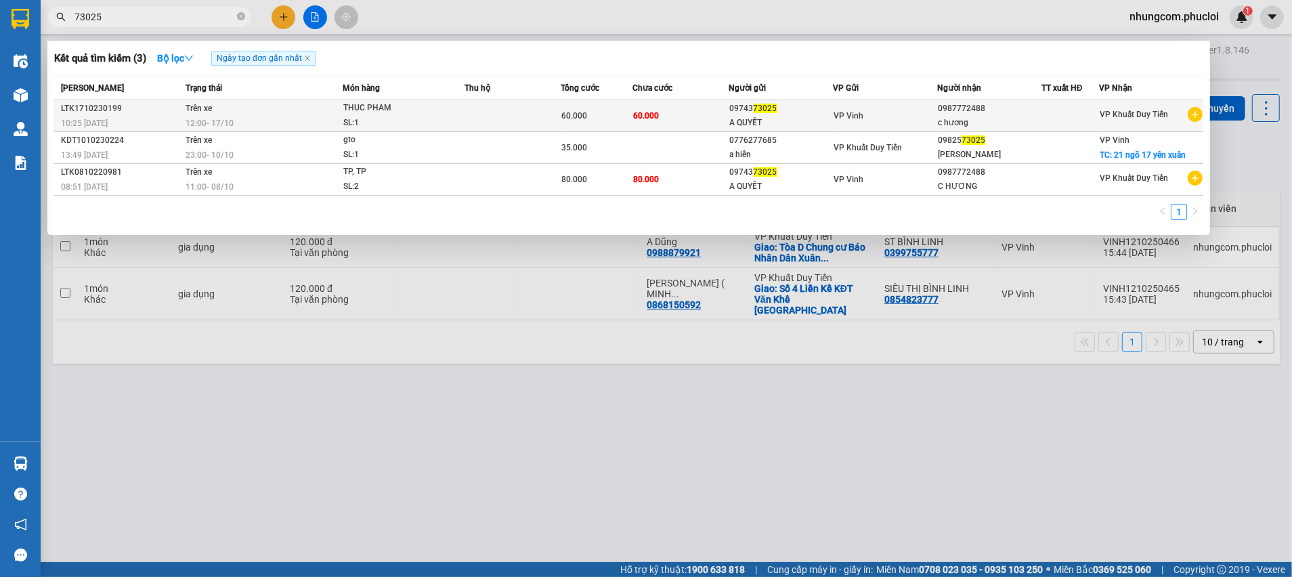
type input "73025"
click at [683, 113] on td "60.000" at bounding box center [680, 116] width 96 height 32
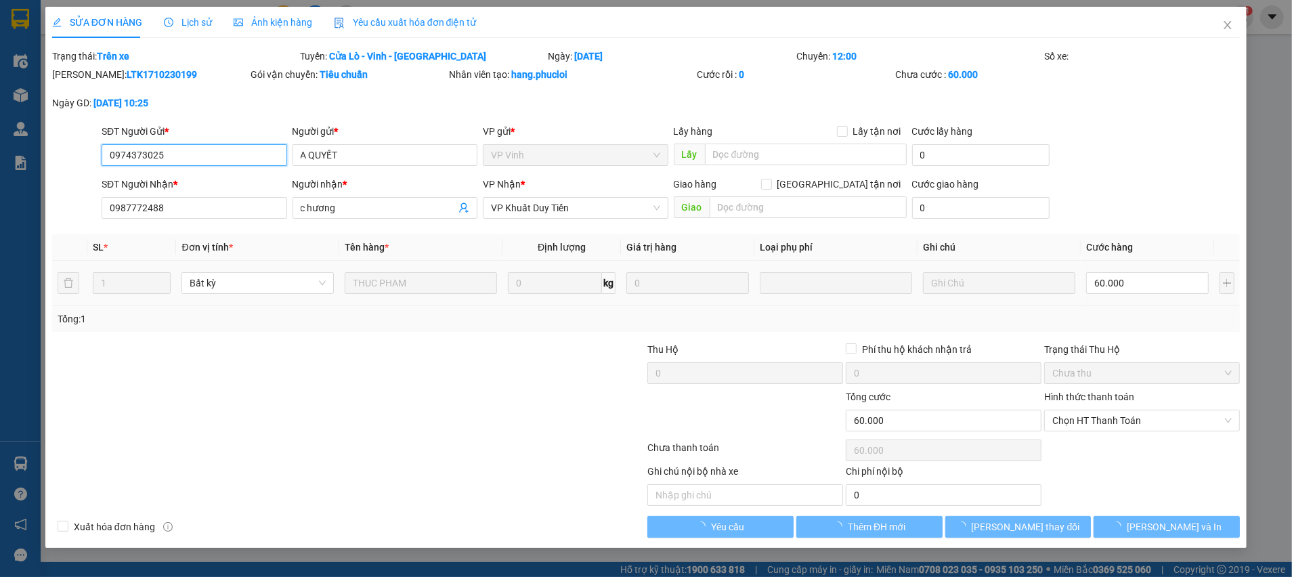
type input "0974373025"
type input "A QUYẾT"
type input "0987772488"
type input "c hương"
type input "0"
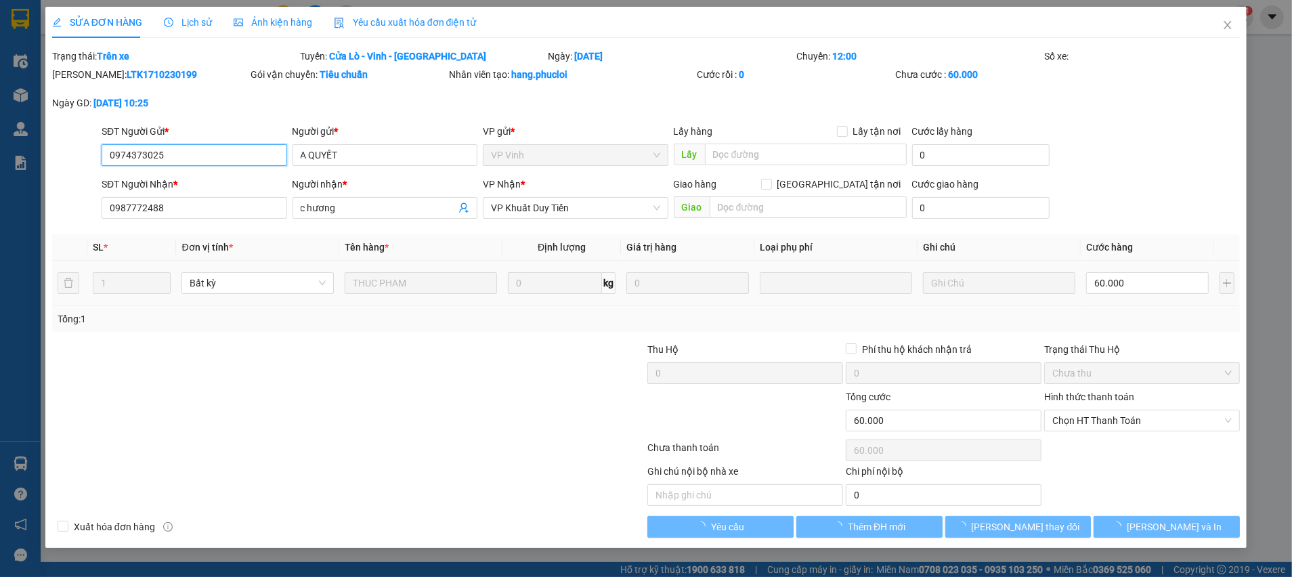
type input "60.000"
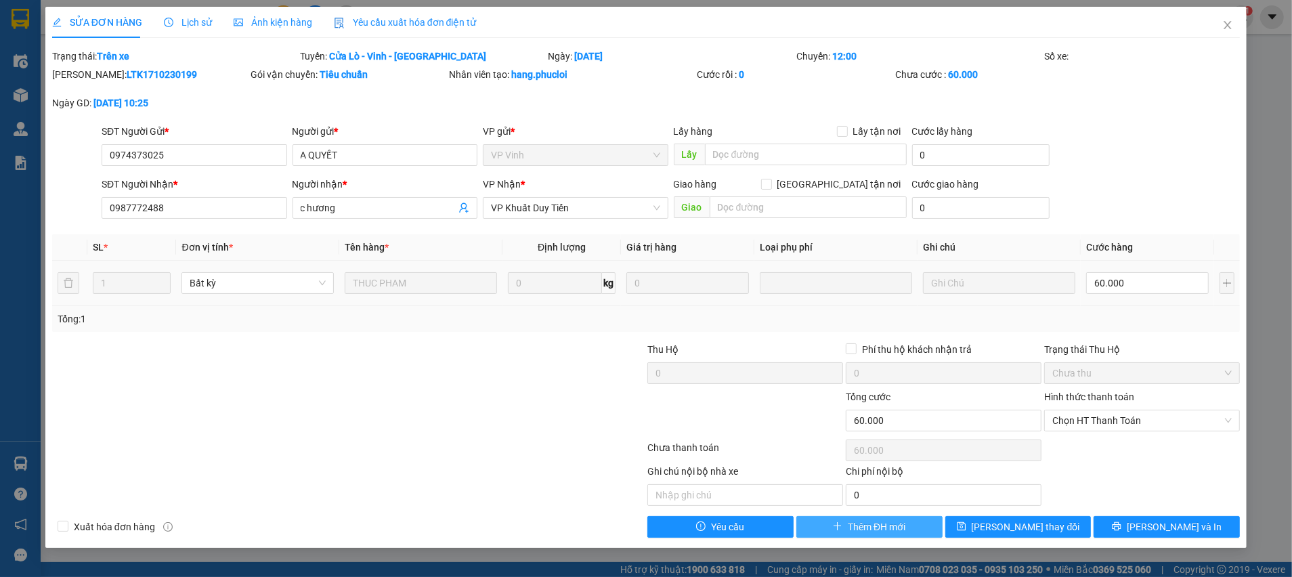
click at [849, 525] on span "Thêm ĐH mới" at bounding box center [876, 526] width 58 height 15
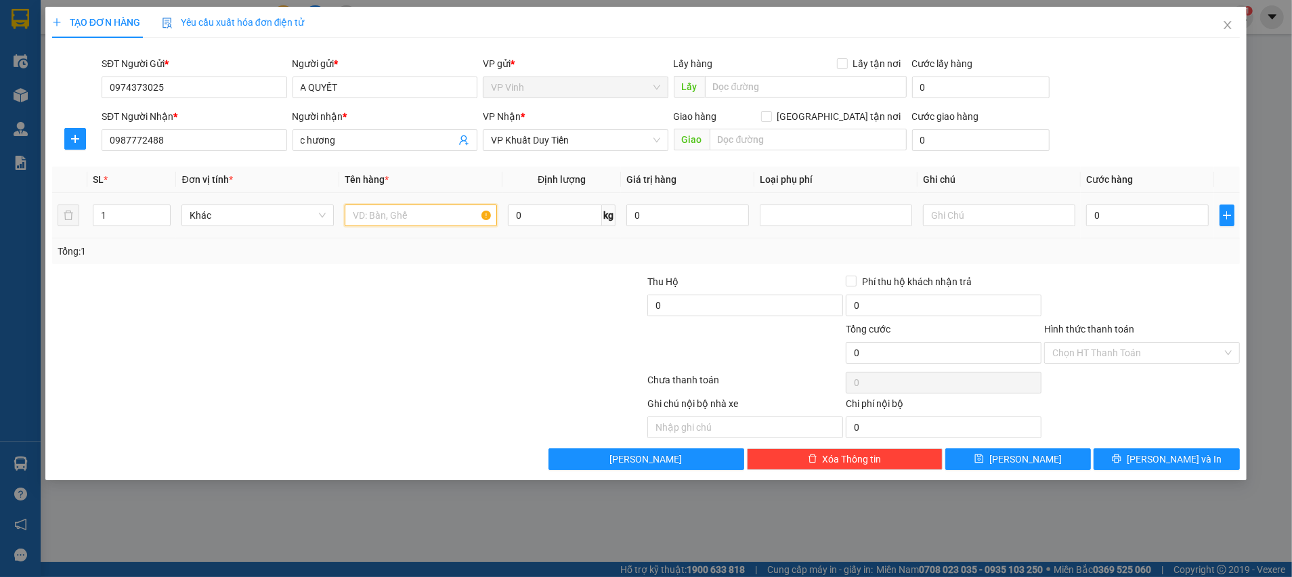
click at [366, 216] on input "text" at bounding box center [421, 215] width 152 height 22
type input "hoa quả"
click at [1134, 219] on input "0" at bounding box center [1147, 215] width 123 height 22
click at [541, 231] on td "0 kg" at bounding box center [561, 215] width 118 height 45
click at [535, 223] on input "0" at bounding box center [555, 215] width 94 height 22
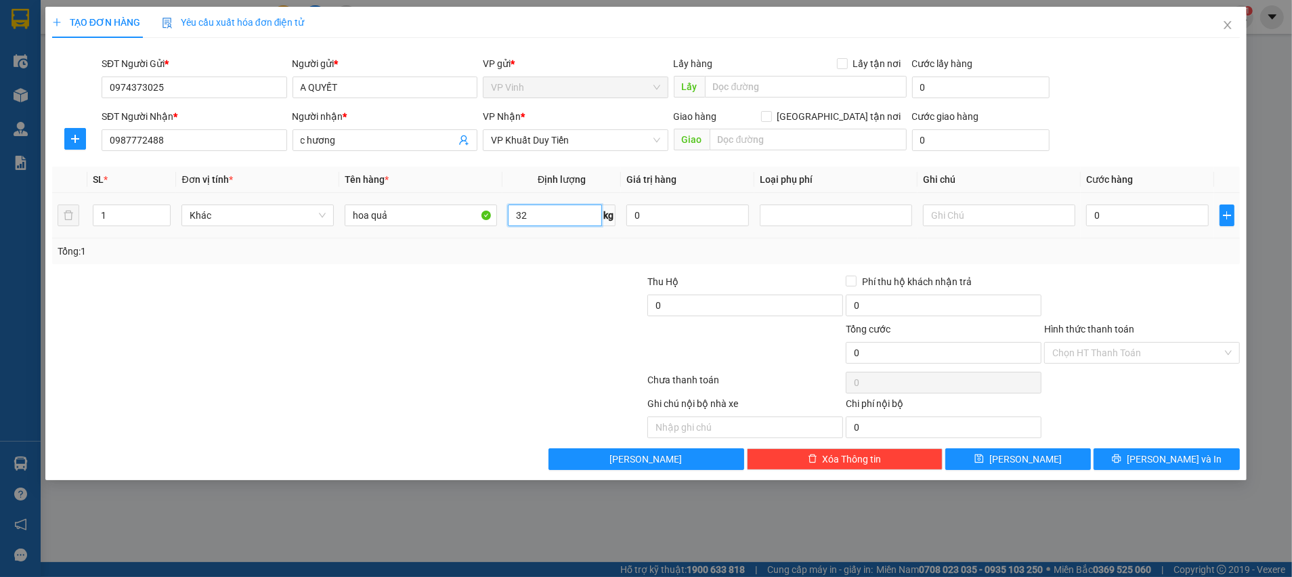
drag, startPoint x: 286, startPoint y: 220, endPoint x: 265, endPoint y: 272, distance: 56.4
click at [286, 222] on span "Khác" at bounding box center [258, 215] width 136 height 20
type input "32"
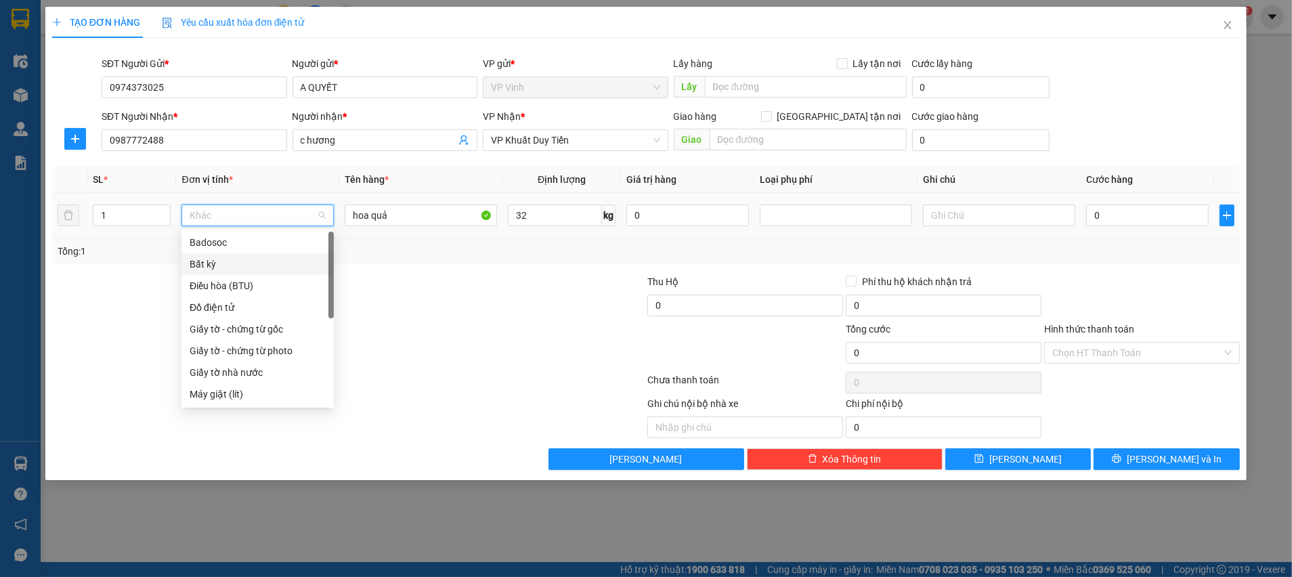
click at [244, 265] on div "Bất kỳ" at bounding box center [258, 264] width 136 height 15
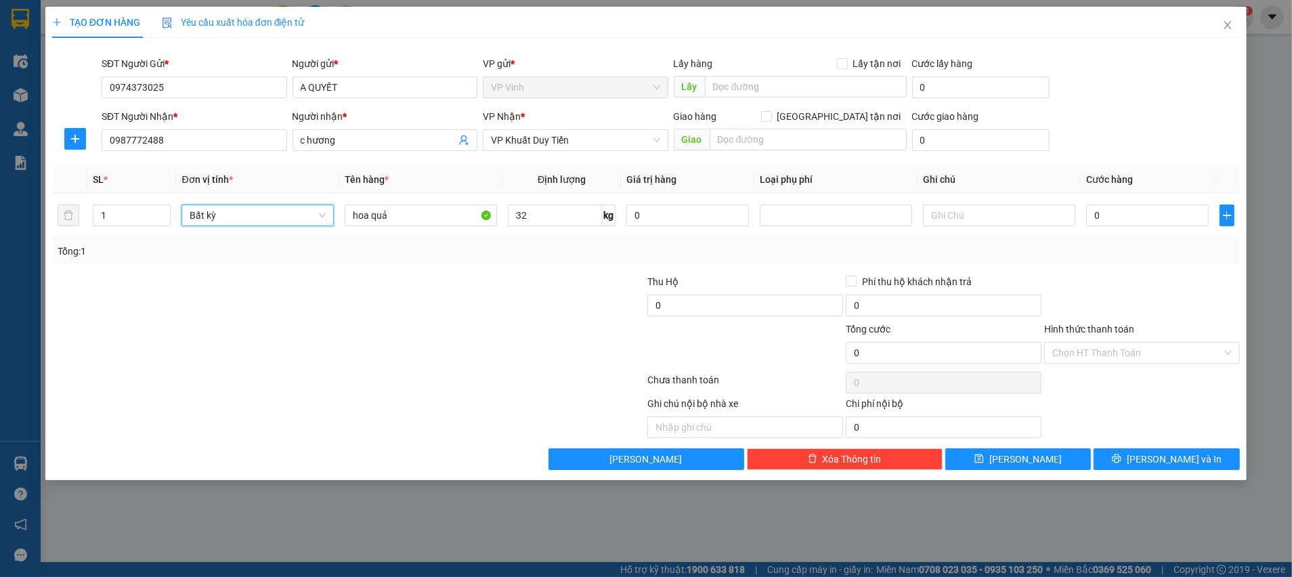
click at [480, 303] on div at bounding box center [546, 297] width 198 height 47
type input "80.000"
click at [1110, 285] on div at bounding box center [1141, 297] width 198 height 47
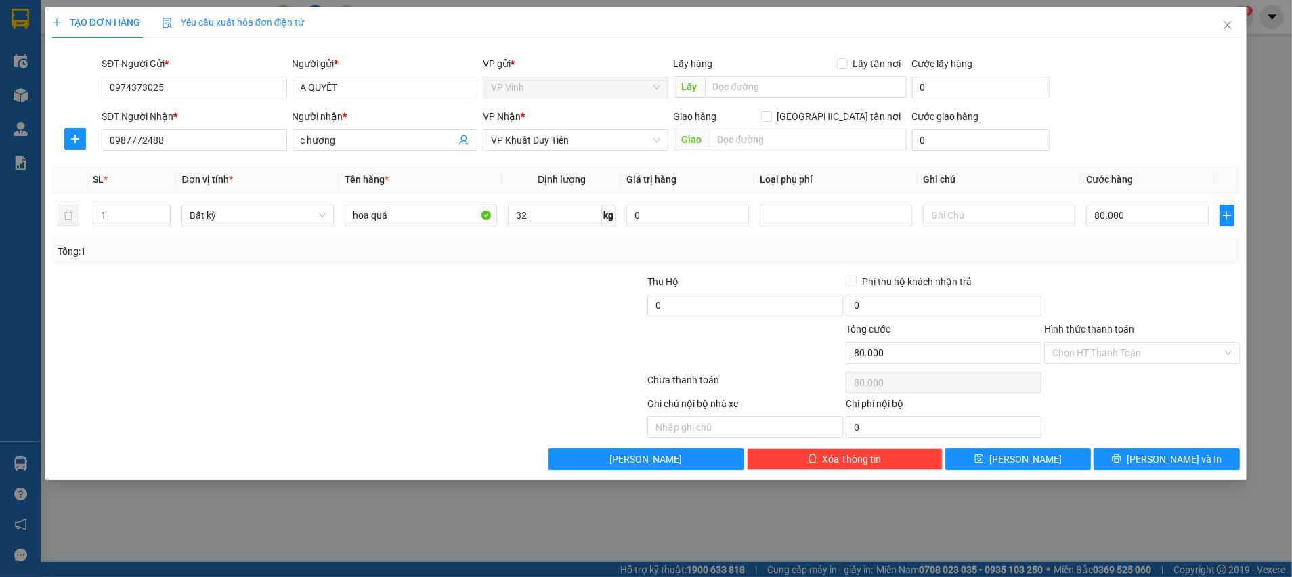
click at [1107, 271] on div "Transit Pickup Surcharge Ids Transit Deliver Surcharge Ids Transit Deliver Surc…" at bounding box center [645, 259] width 1187 height 421
drag, startPoint x: 1136, startPoint y: 278, endPoint x: 1140, endPoint y: 290, distance: 12.6
click at [1136, 282] on div at bounding box center [1141, 297] width 198 height 47
click at [1146, 446] on div "Transit Pickup Surcharge Ids Transit Deliver Surcharge Ids Transit Deliver Surc…" at bounding box center [645, 259] width 1187 height 421
click at [1159, 457] on span "Lưu và In" at bounding box center [1173, 458] width 95 height 15
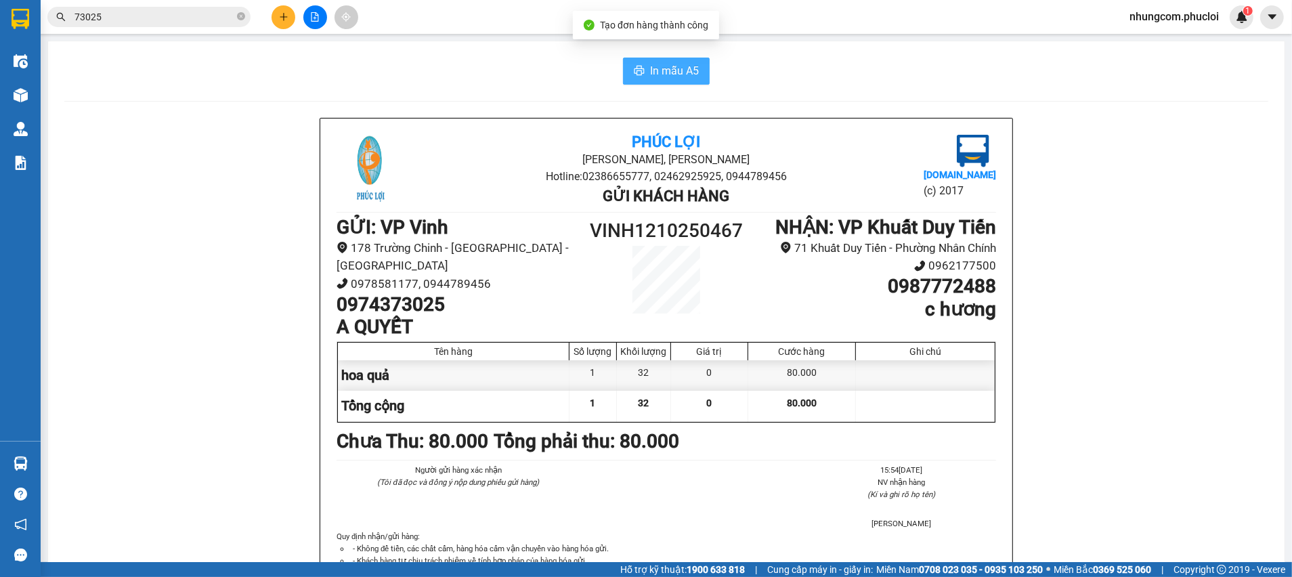
click at [657, 80] on button "In mẫu A5" at bounding box center [666, 71] width 87 height 27
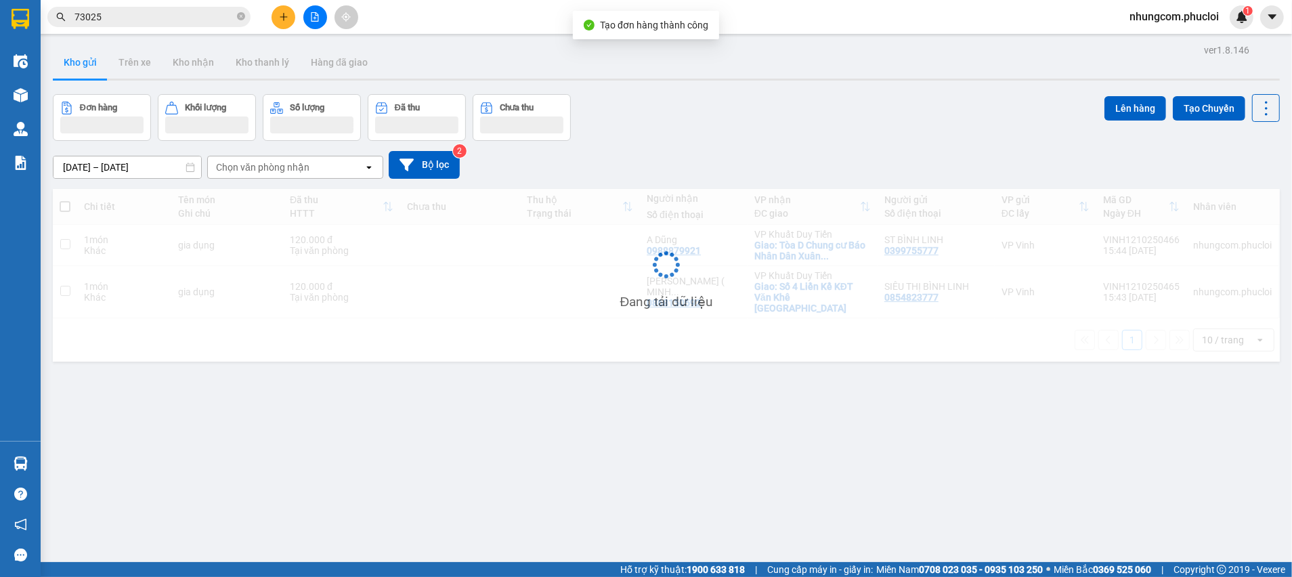
click at [232, 488] on div "ver 1.8.146 Kho gửi Trên xe Kho nhận Kho thanh lý Hàng đã giao Đơn hàng Khối lư…" at bounding box center [665, 329] width 1237 height 577
click at [291, 435] on div "ver 1.8.146 Kho gửi Trên xe Kho nhận Kho thanh lý Hàng đã giao Đơn hàng Khối lư…" at bounding box center [665, 329] width 1237 height 577
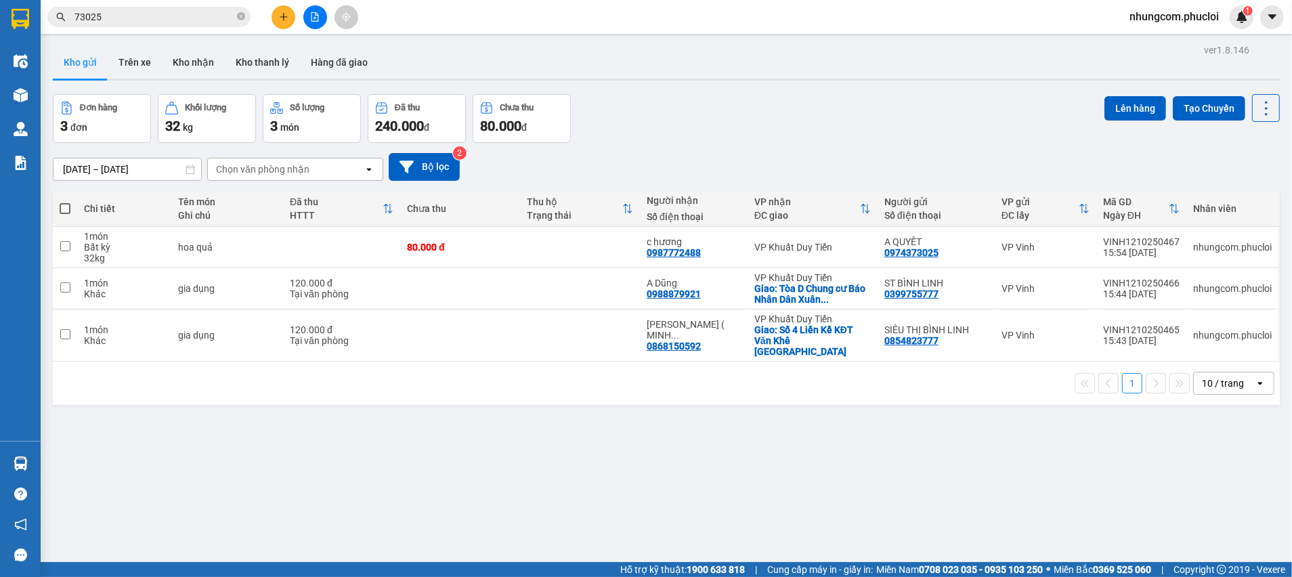
drag, startPoint x: 422, startPoint y: 477, endPoint x: 368, endPoint y: 16, distance: 464.7
click at [422, 480] on div "ver 1.8.146 Kho gửi Trên xe Kho nhận Kho thanh lý Hàng đã giao Đơn hàng 3 đơn K…" at bounding box center [665, 329] width 1237 height 577
drag, startPoint x: 630, startPoint y: 110, endPoint x: 582, endPoint y: 104, distance: 47.8
click at [630, 110] on div "Đơn hàng 3 đơn Khối lượng 32 kg Số lượng 3 món Đã thu 240.000 đ Chưa thu 80.000…" at bounding box center [666, 118] width 1227 height 49
click at [774, 148] on div "08/10/2025 – 12/10/2025 Press the down arrow key to interact with the calendar …" at bounding box center [666, 167] width 1227 height 48
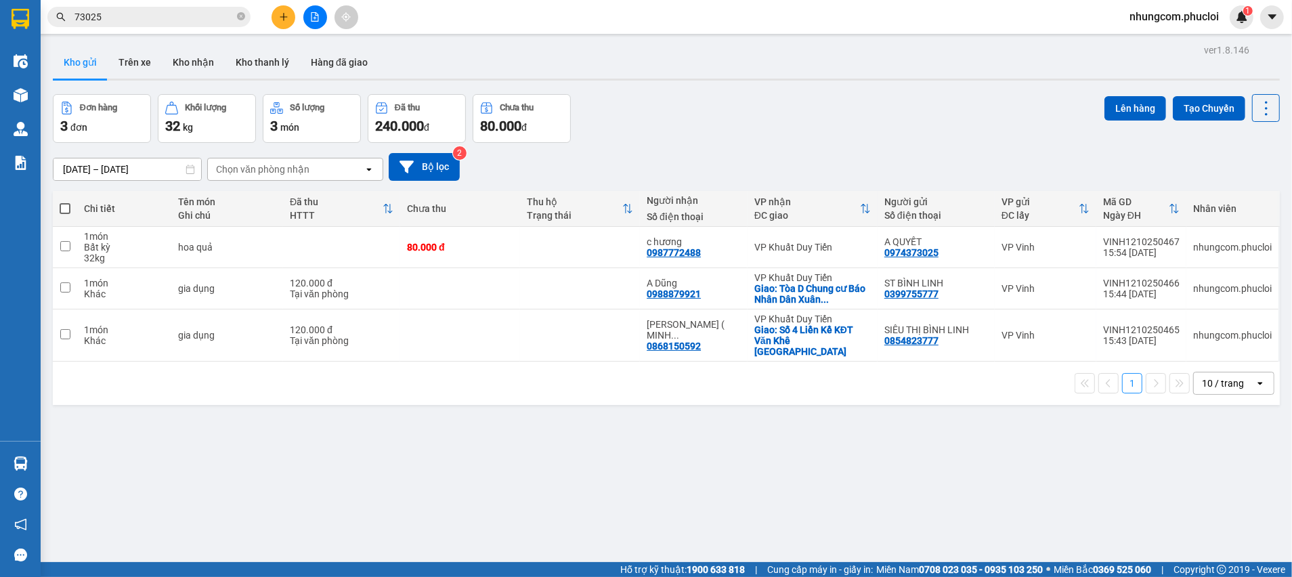
drag, startPoint x: 303, startPoint y: 512, endPoint x: 294, endPoint y: 574, distance: 62.2
click at [304, 512] on div "ver 1.8.146 Kho gửi Trên xe Kho nhận Kho thanh lý Hàng đã giao Đơn hàng 3 đơn K…" at bounding box center [665, 329] width 1237 height 577
click at [802, 118] on div "Đơn hàng 3 đơn Khối lượng 32 kg Số lượng 3 món Đã thu 240.000 đ Chưa thu 80.000…" at bounding box center [666, 118] width 1227 height 49
